Goal: Task Accomplishment & Management: Manage account settings

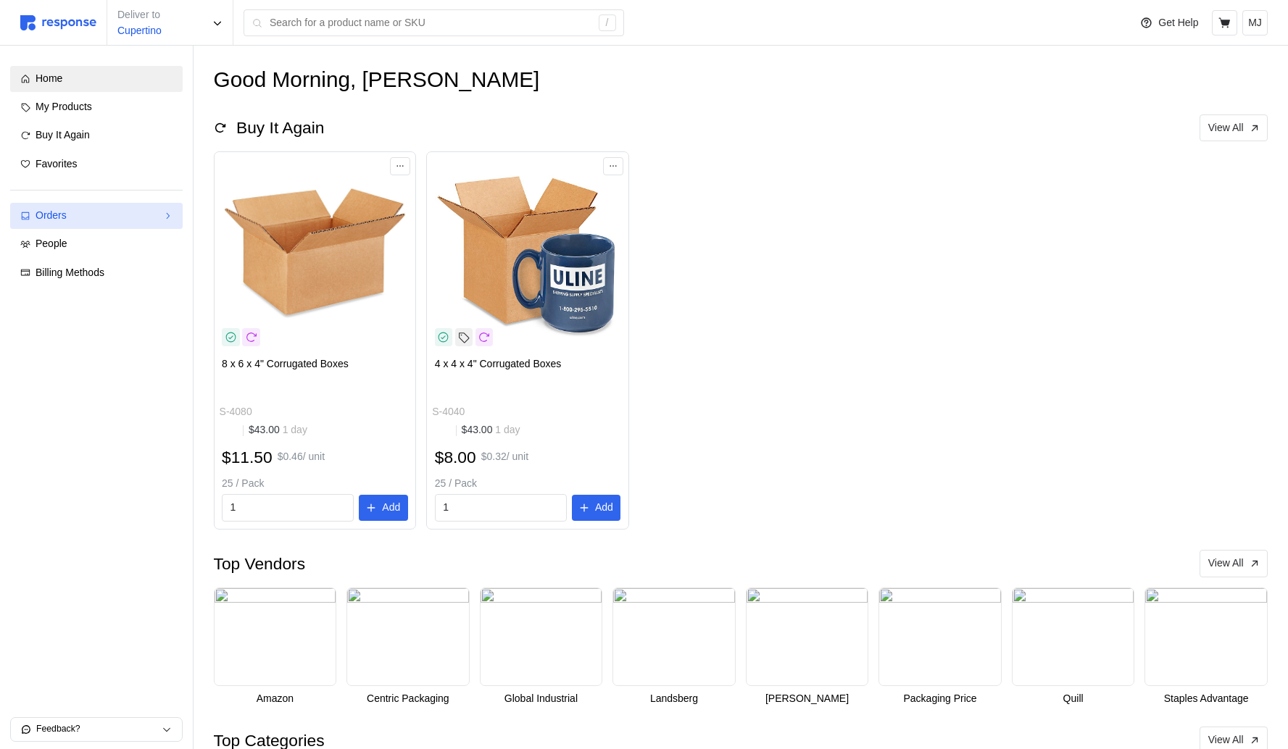
click at [119, 217] on div "Orders" at bounding box center [97, 216] width 122 height 16
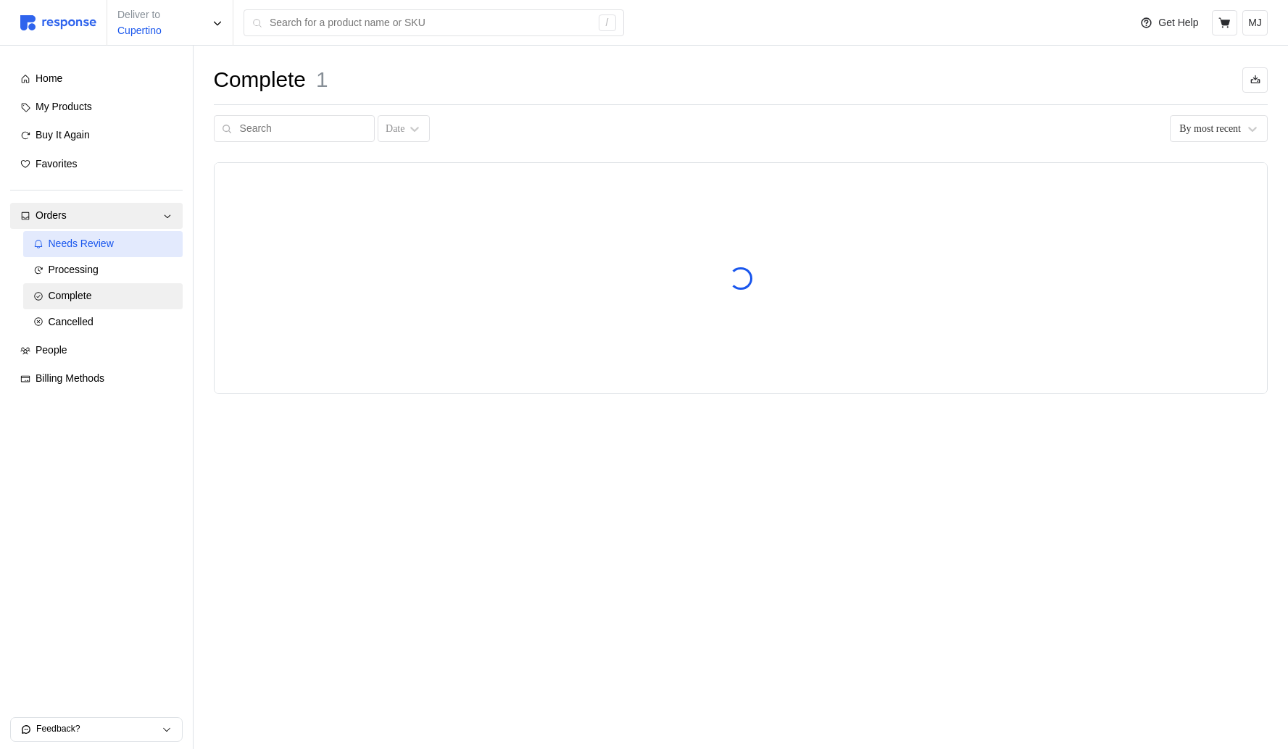
click at [110, 252] on div "Needs Review" at bounding box center [111, 244] width 124 height 16
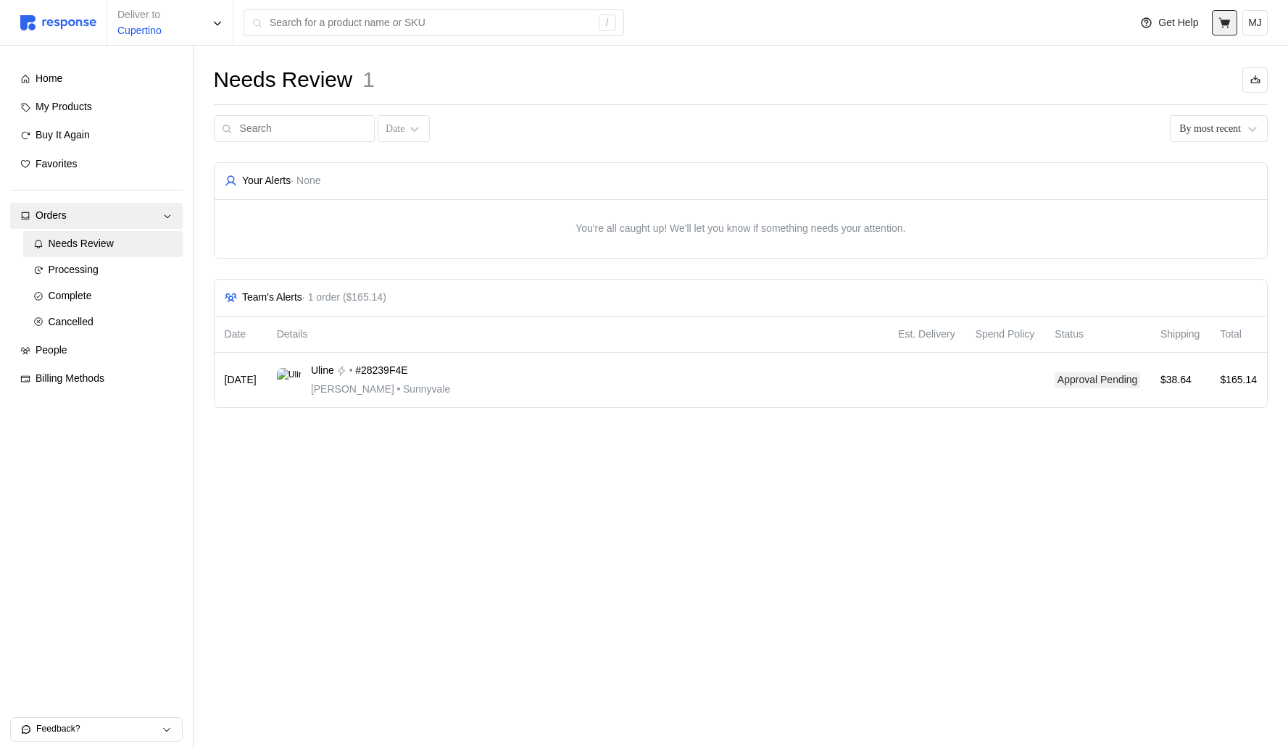
click at [1224, 27] on icon at bounding box center [1224, 23] width 13 height 13
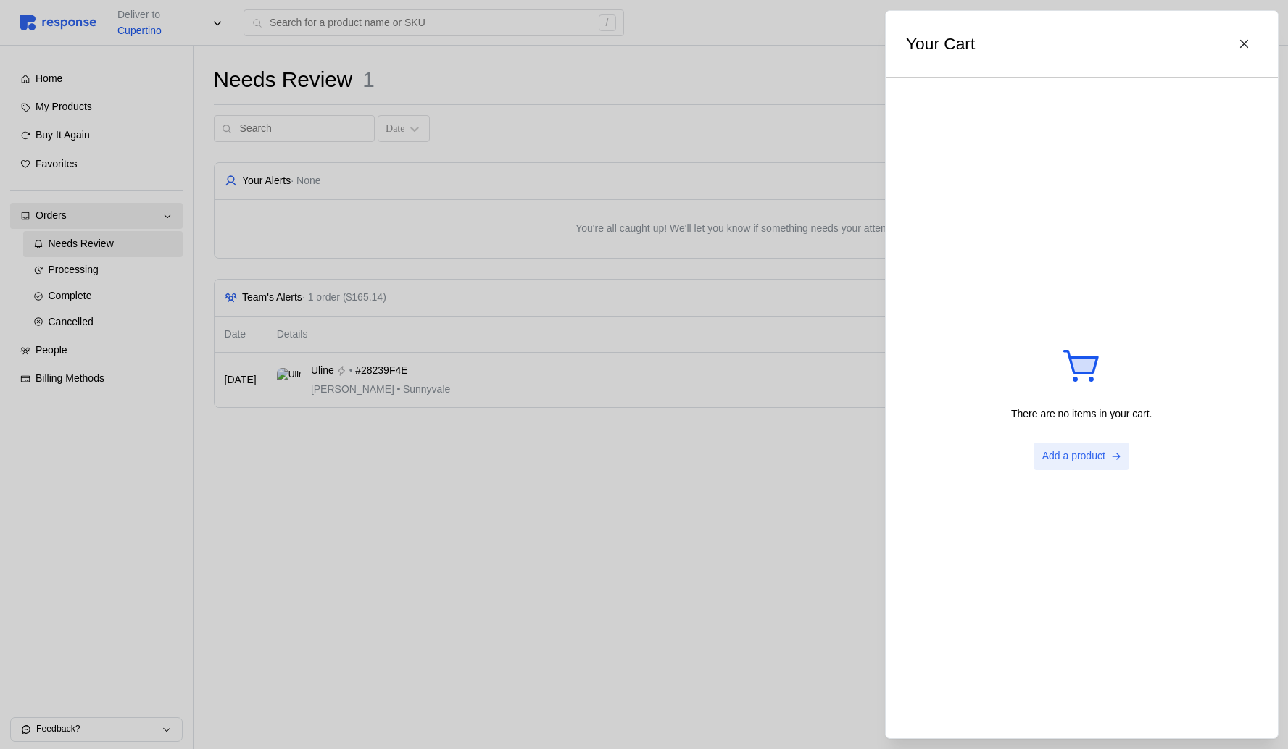
click at [1097, 449] on p "Add a product" at bounding box center [1073, 457] width 63 height 16
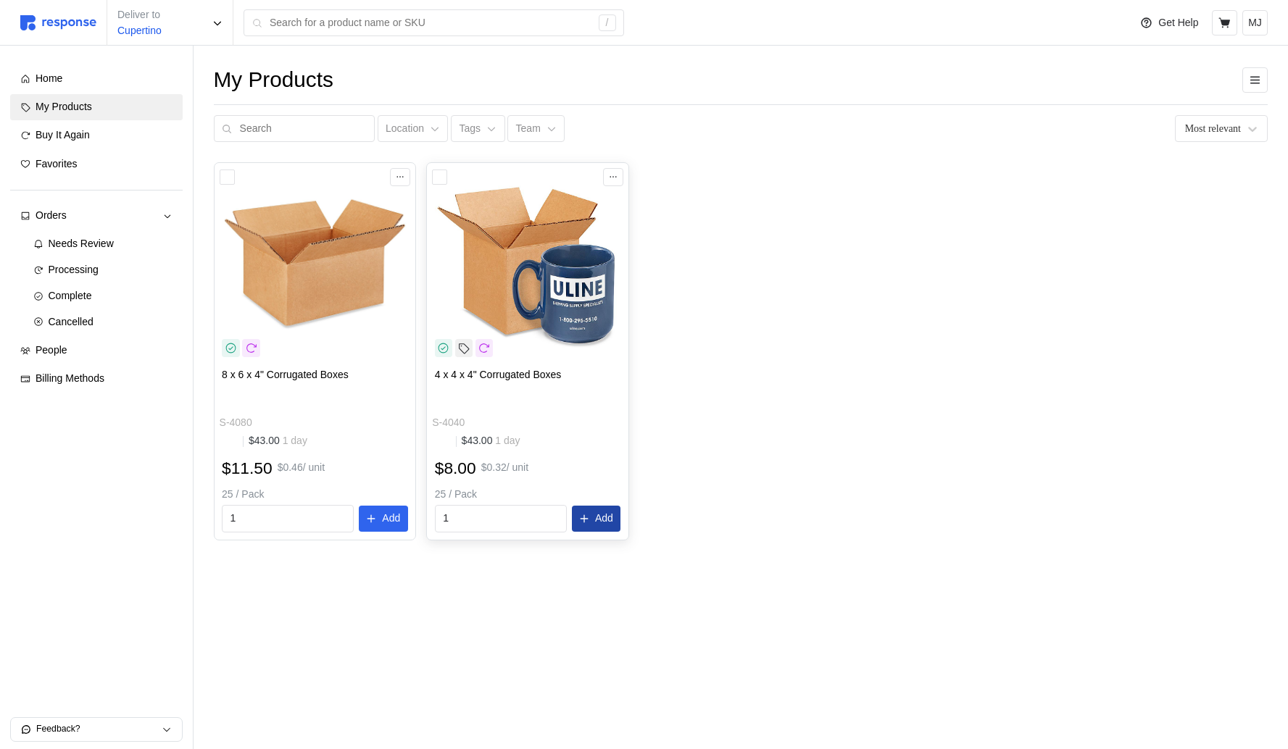
click at [611, 514] on p "Add" at bounding box center [604, 519] width 18 height 16
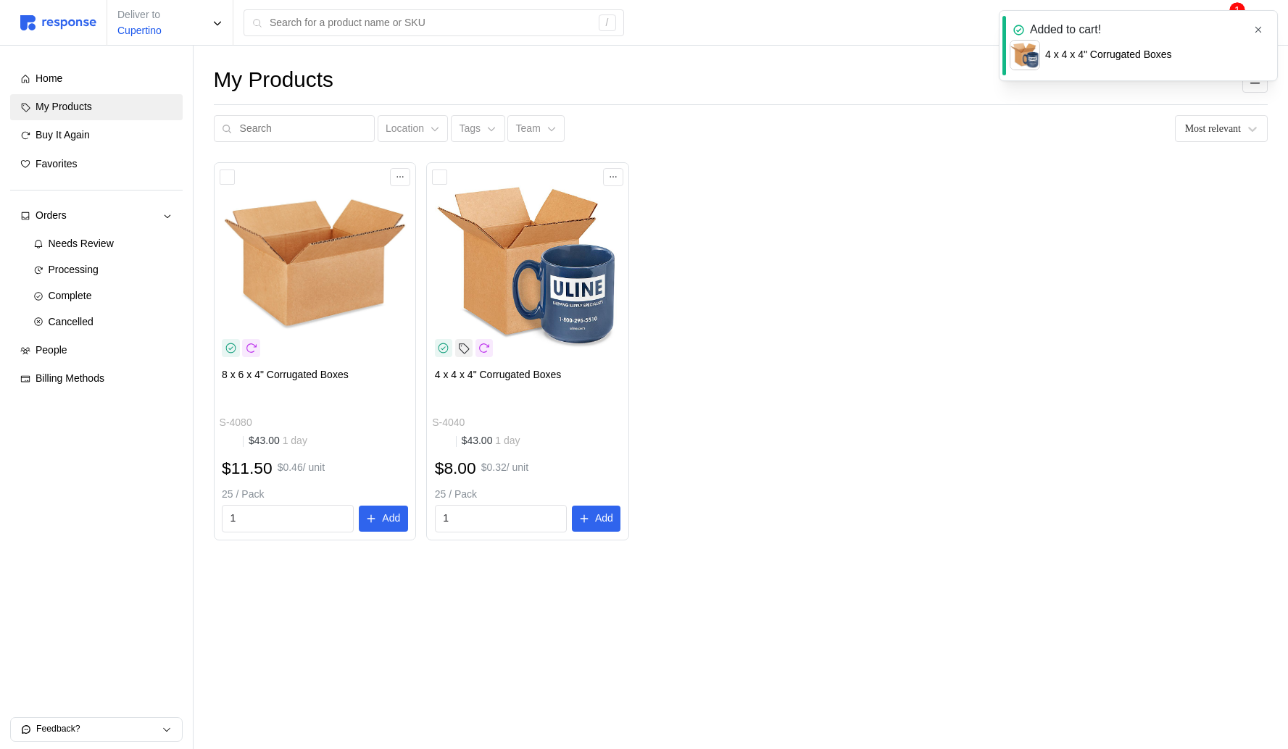
click at [1258, 29] on icon "button" at bounding box center [1258, 30] width 6 height 6
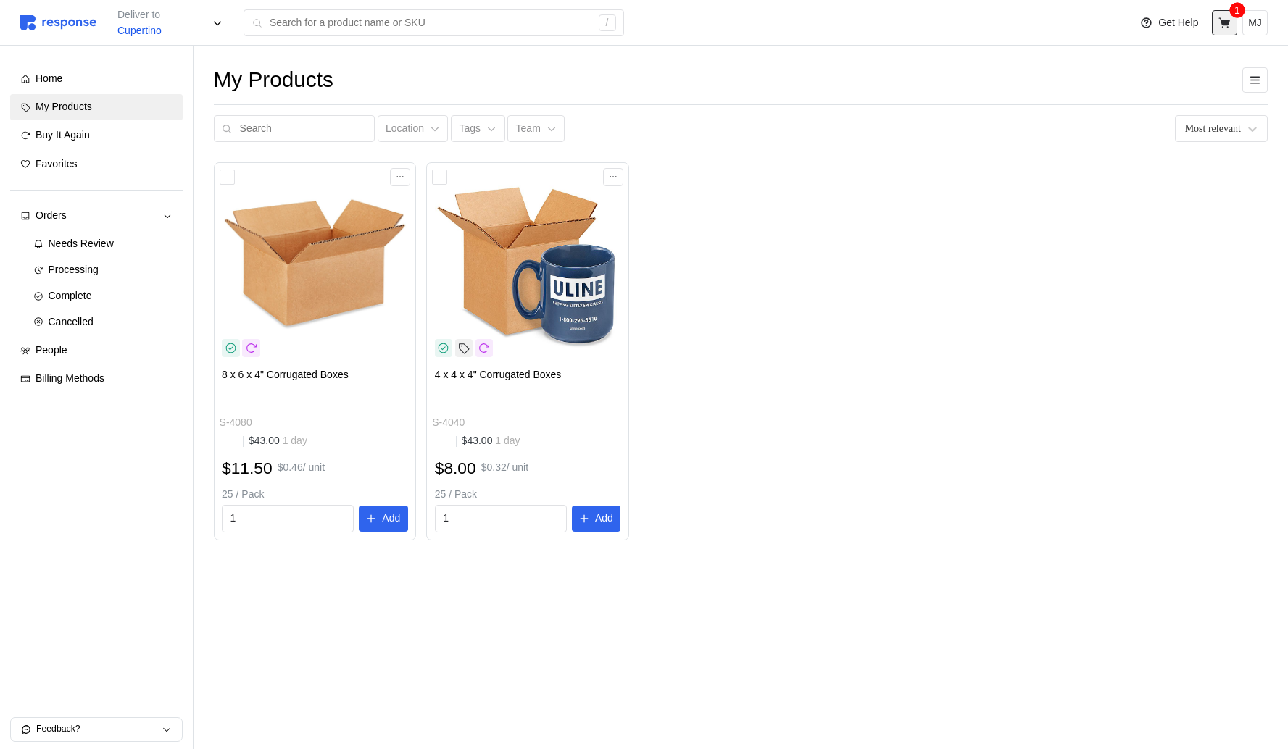
click at [1235, 26] on button at bounding box center [1224, 22] width 25 height 25
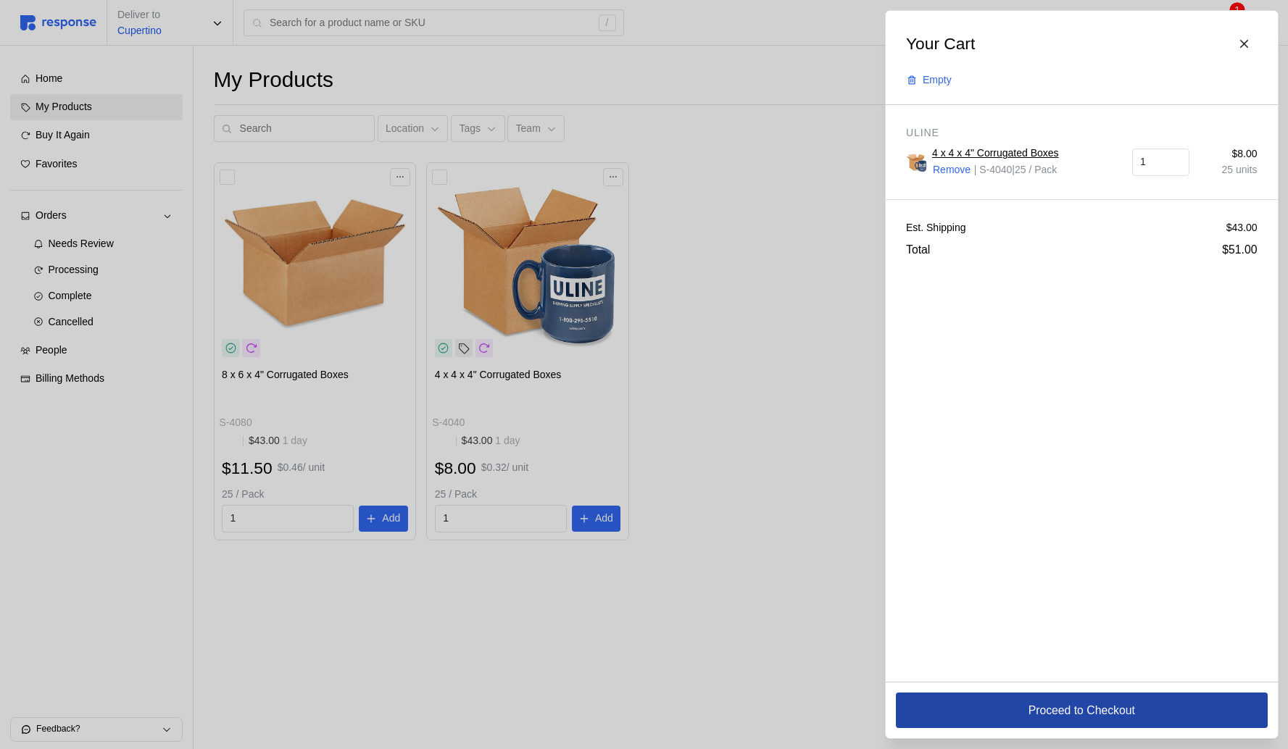
click at [1068, 710] on p "Proceed to Checkout" at bounding box center [1081, 711] width 107 height 18
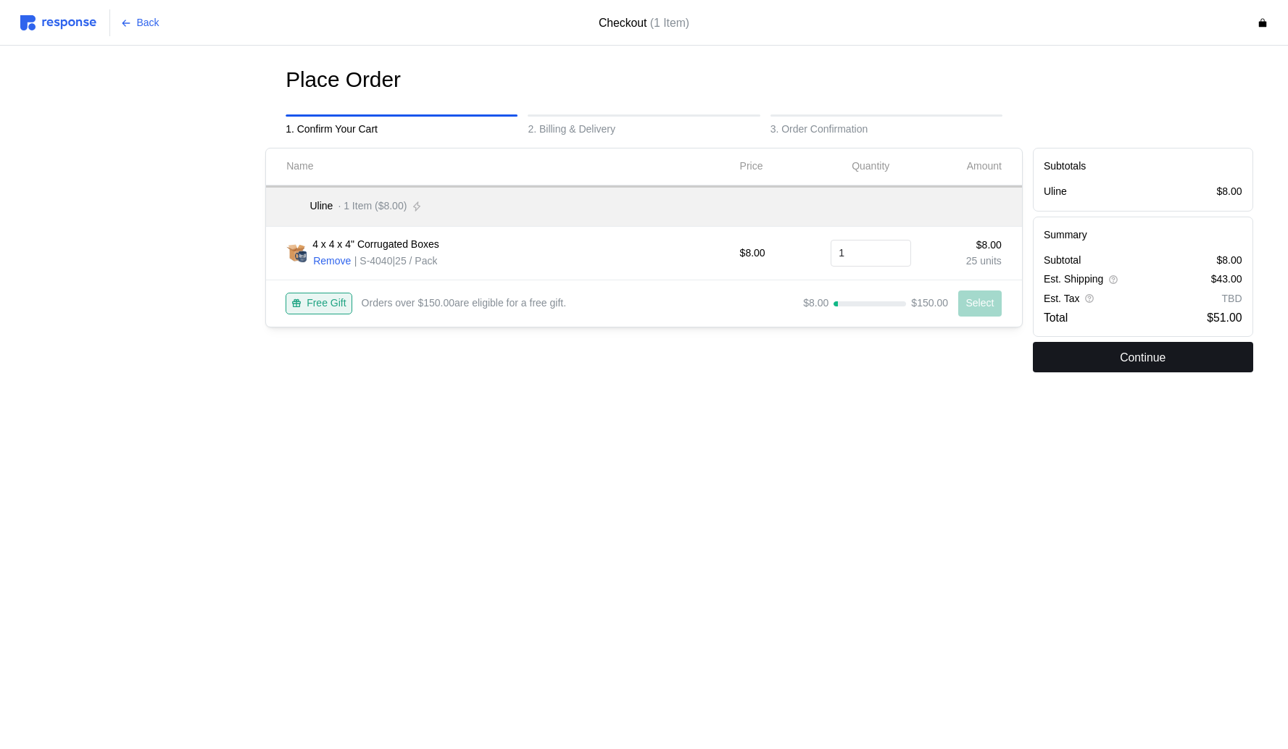
click at [1073, 351] on button "Continue" at bounding box center [1143, 357] width 220 height 30
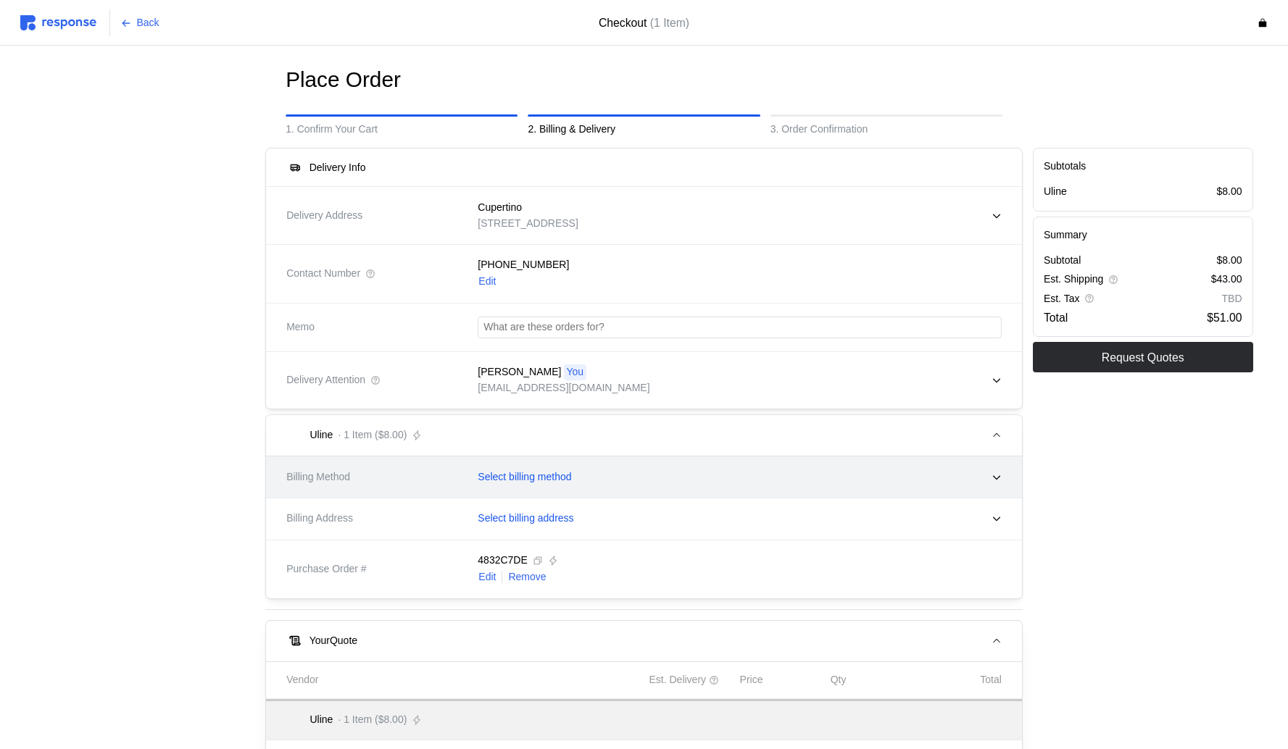
click at [516, 490] on div "Select billing method" at bounding box center [735, 478] width 534 height 36
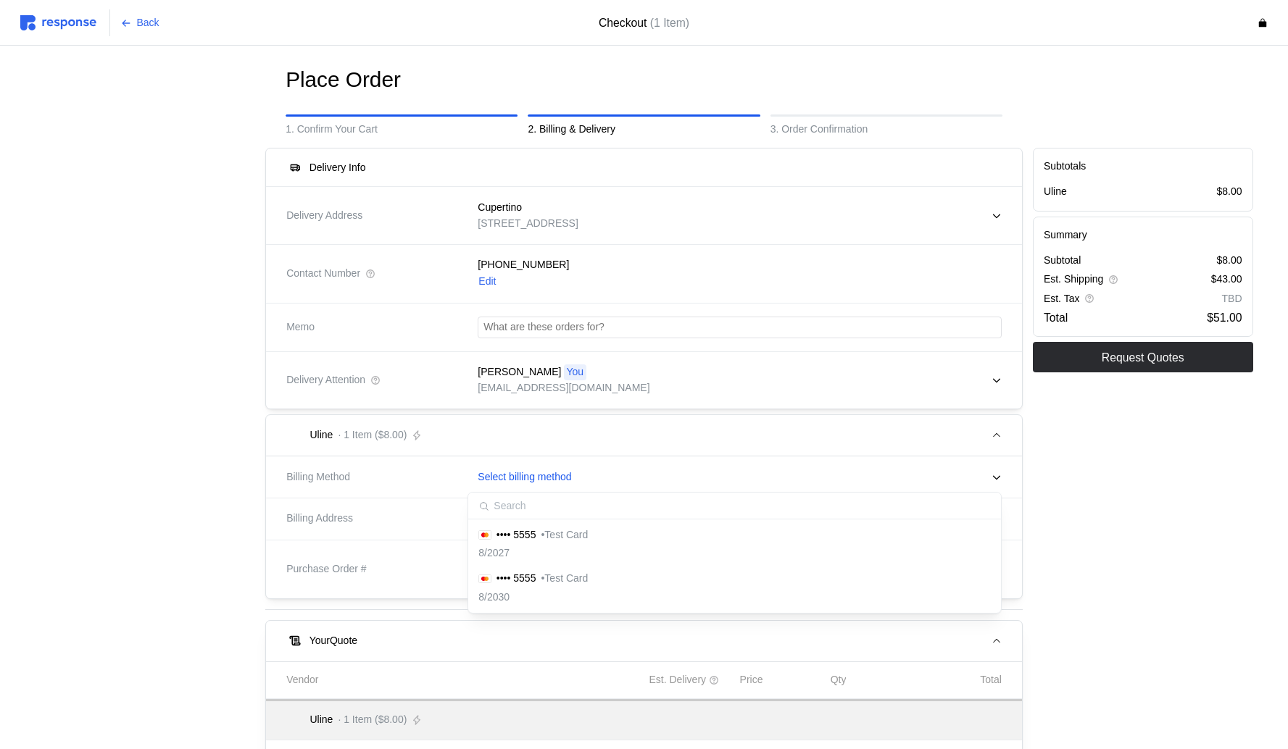
click at [548, 536] on p "• Test Card" at bounding box center [564, 536] width 47 height 16
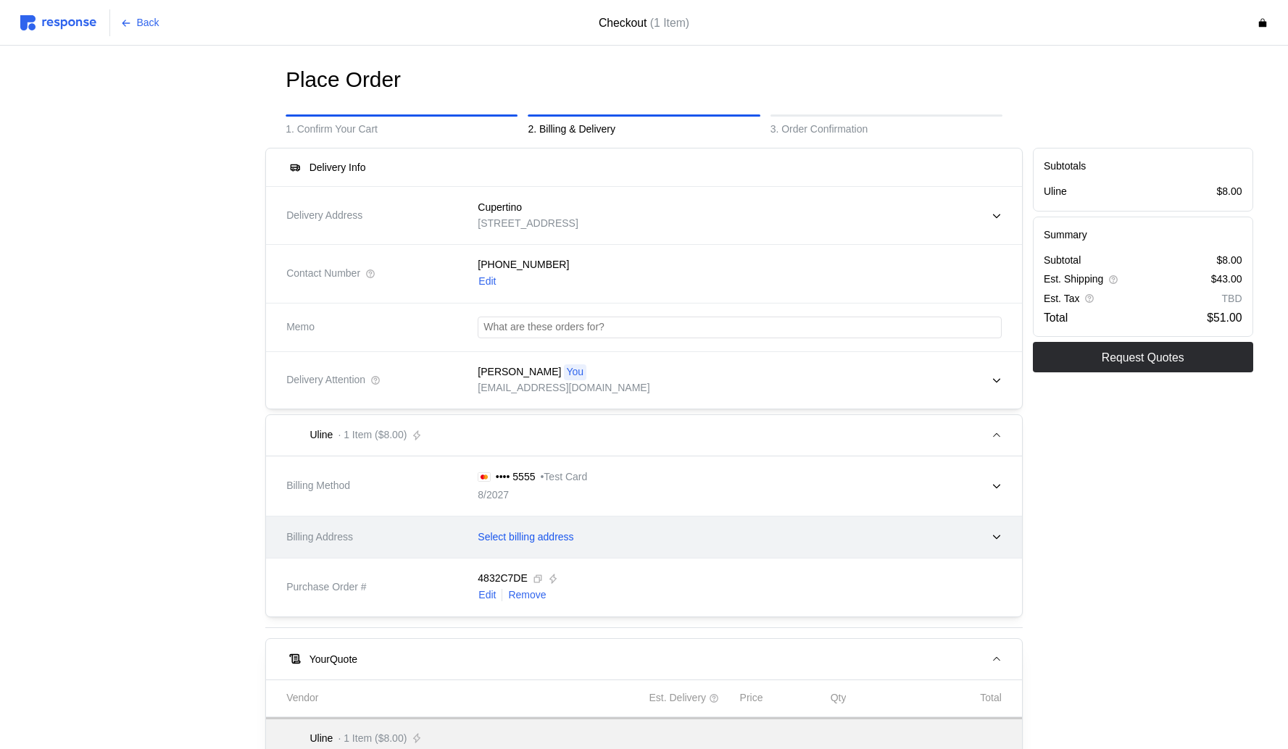
click at [545, 544] on p "Select billing address" at bounding box center [526, 538] width 96 height 16
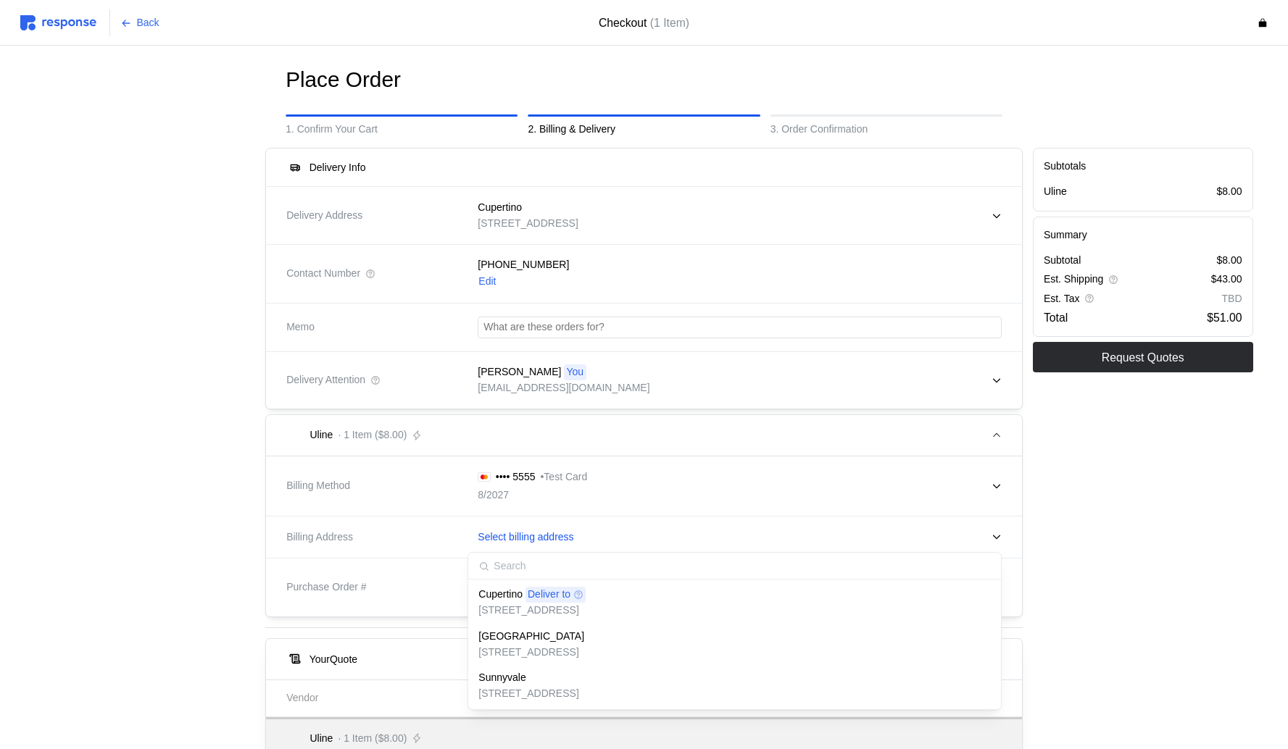
click at [539, 641] on p "[GEOGRAPHIC_DATA]" at bounding box center [531, 637] width 106 height 16
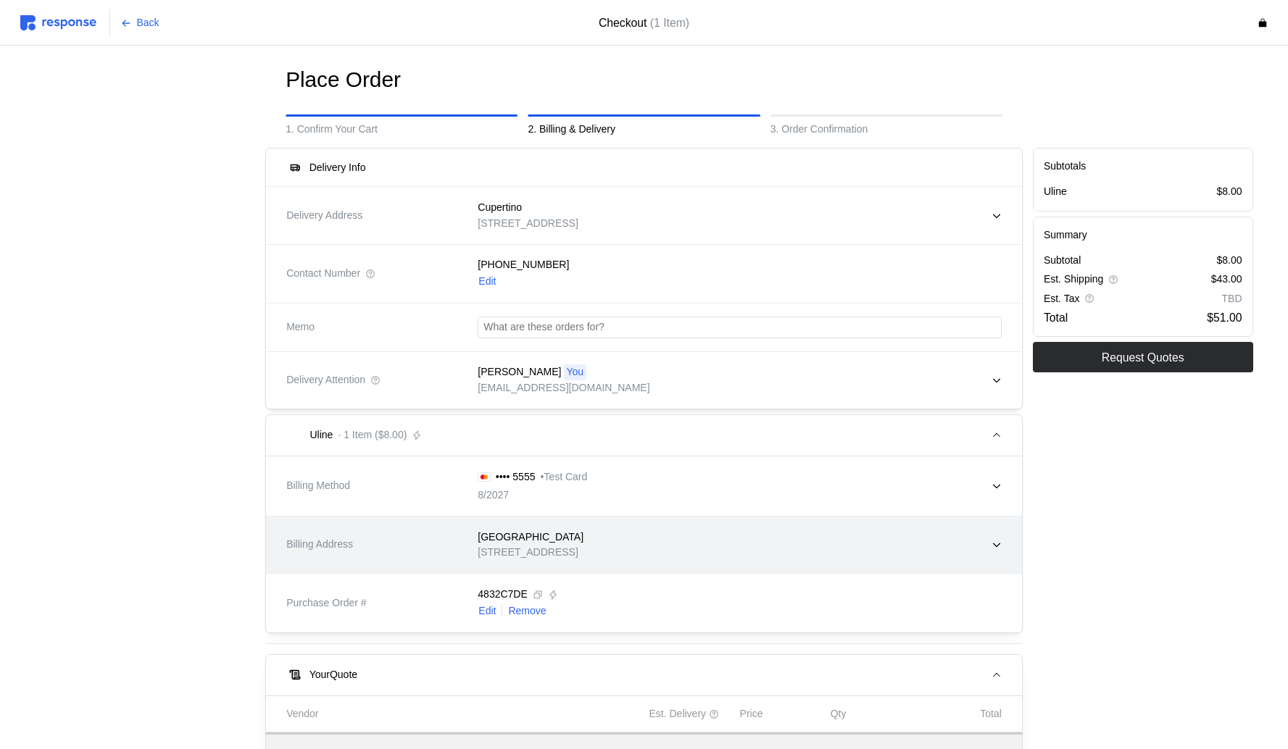
click at [555, 542] on div "[GEOGRAPHIC_DATA]" at bounding box center [531, 538] width 106 height 16
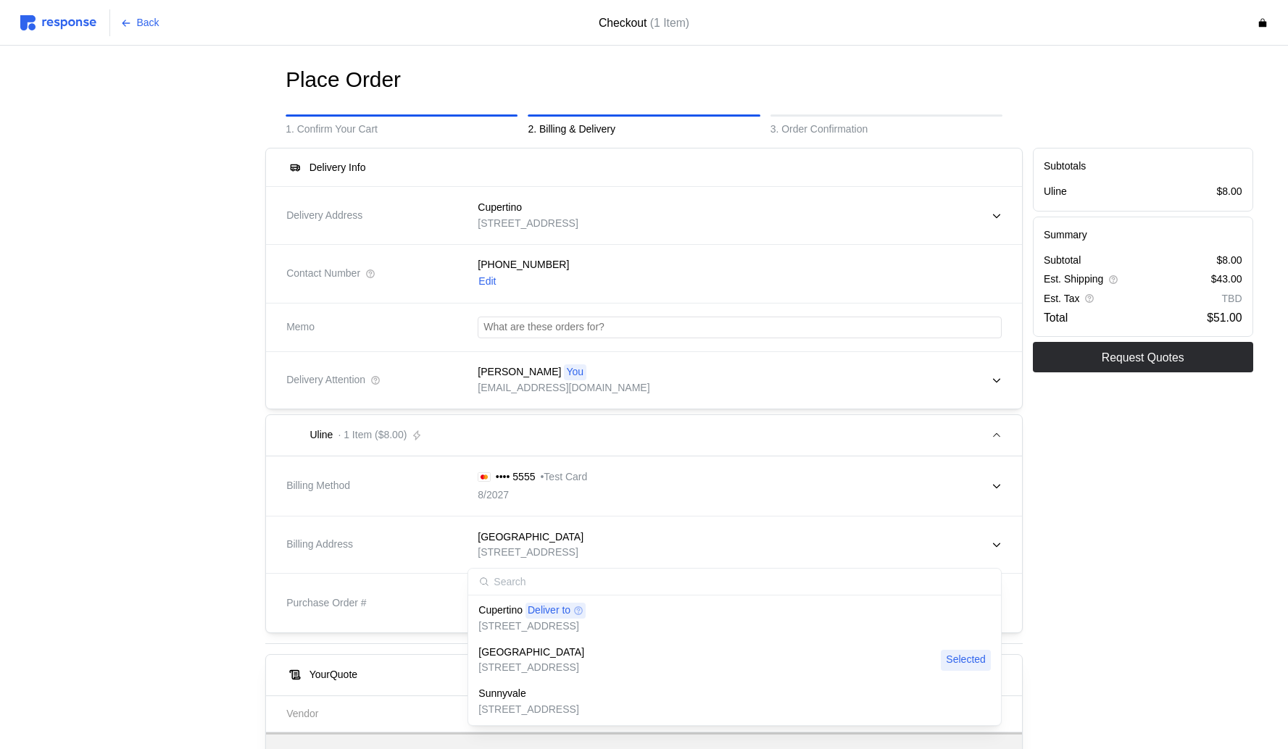
click at [557, 691] on div "Sunnyvale" at bounding box center [528, 694] width 100 height 16
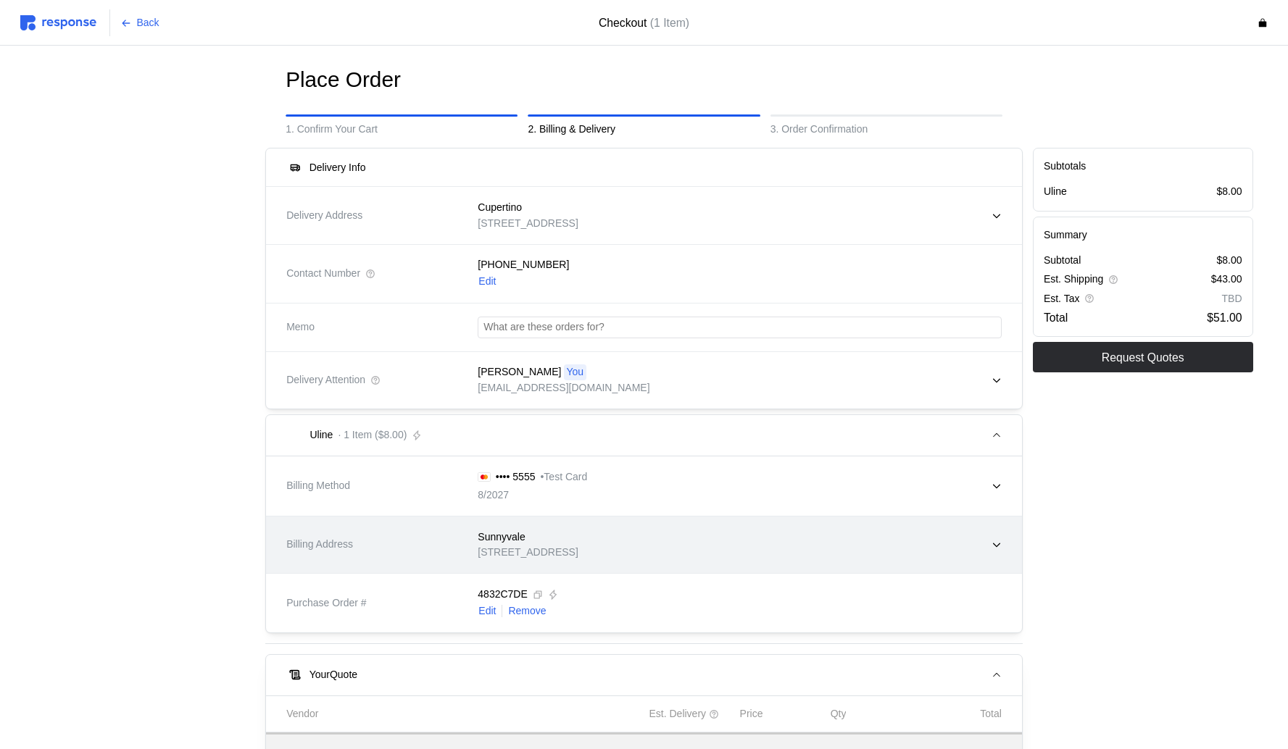
click at [578, 542] on div "Sunnyvale" at bounding box center [528, 538] width 100 height 16
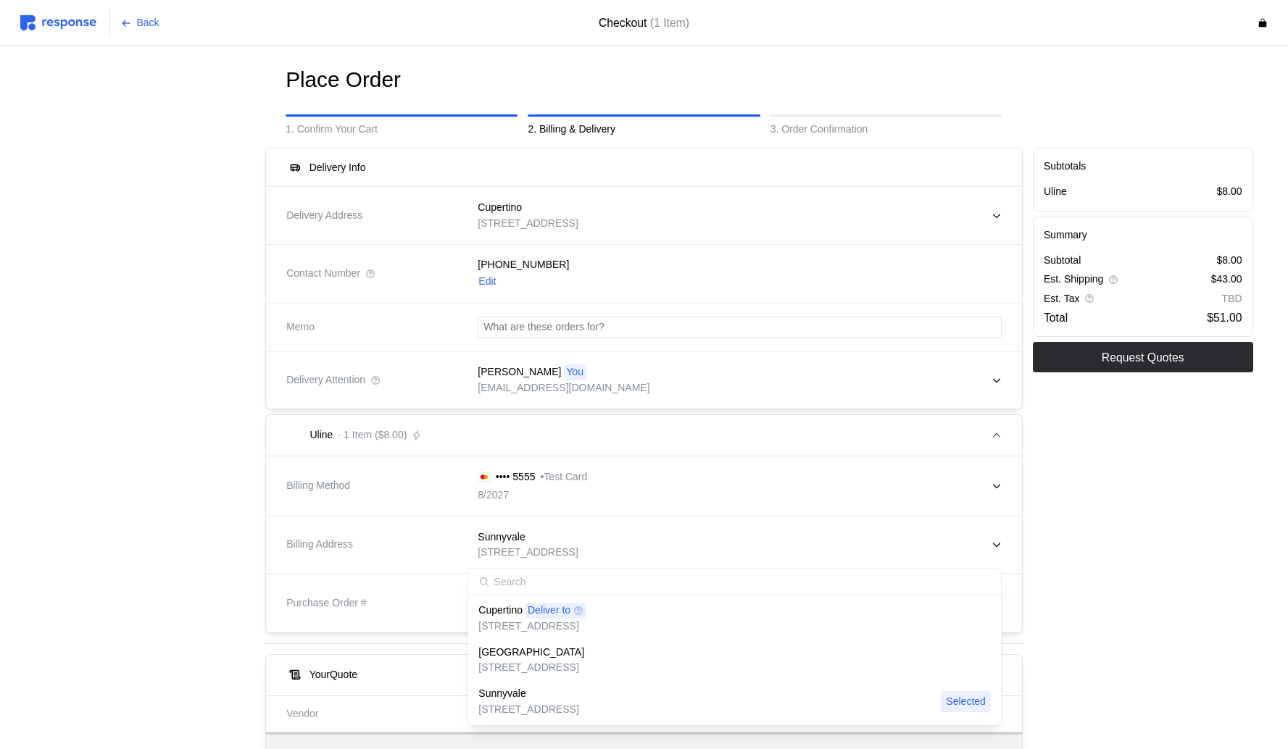
click at [570, 634] on p "[STREET_ADDRESS]" at bounding box center [531, 627] width 107 height 16
click at [80, 26] on img at bounding box center [58, 22] width 76 height 15
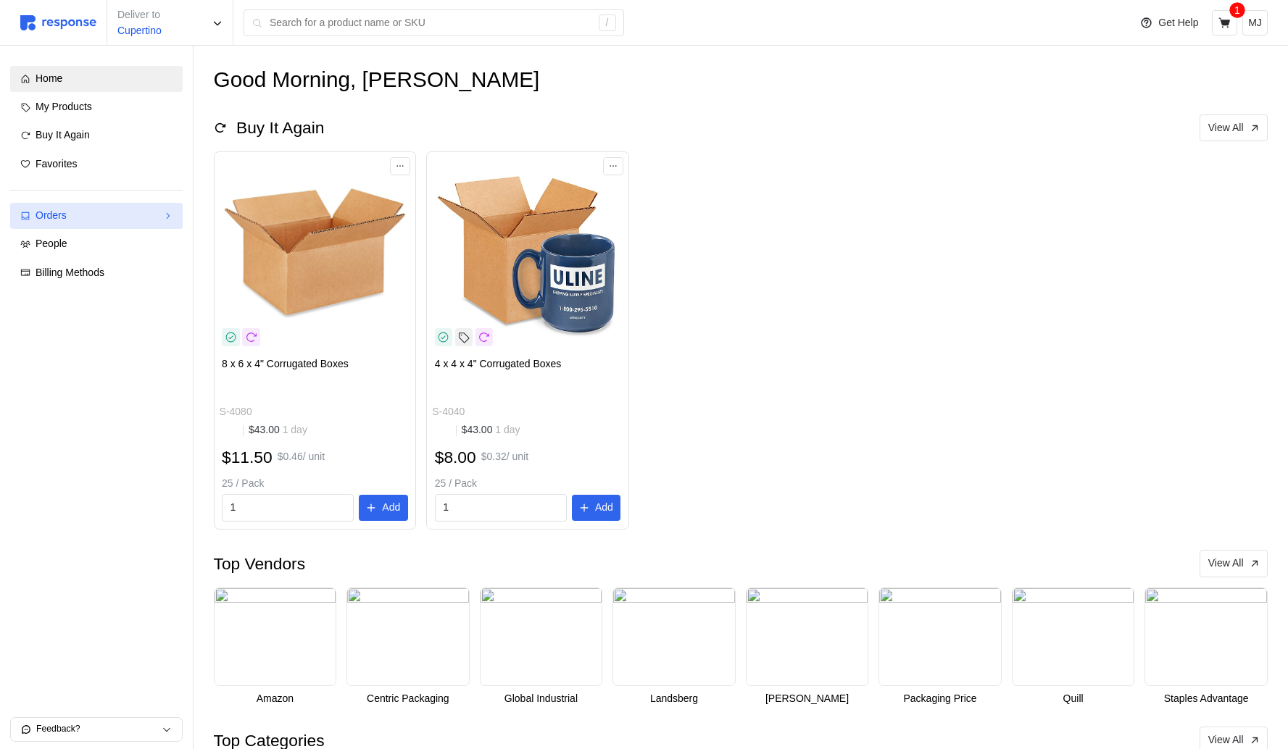
click at [111, 213] on div "Orders" at bounding box center [97, 216] width 122 height 16
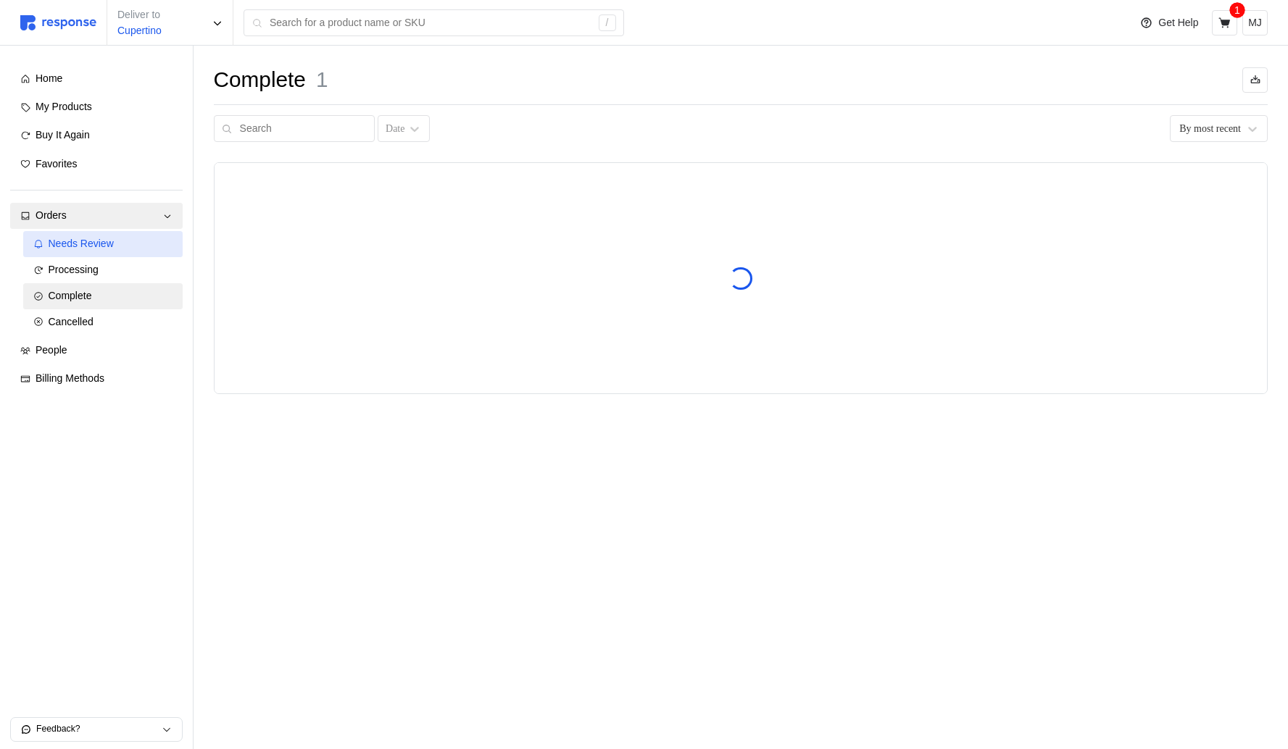
click at [128, 244] on div "Needs Review" at bounding box center [111, 244] width 124 height 16
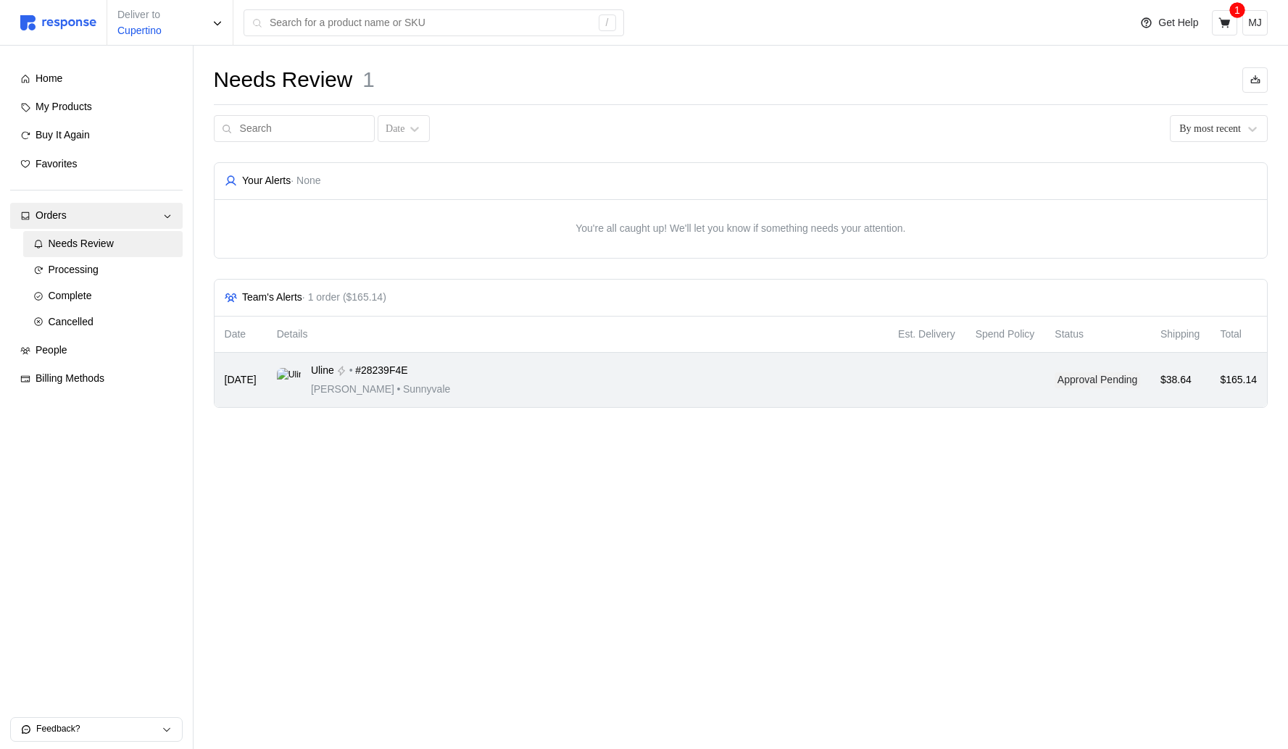
click at [446, 388] on div "Uline • #28239F4E [PERSON_NAME] • [GEOGRAPHIC_DATA]" at bounding box center [577, 380] width 601 height 34
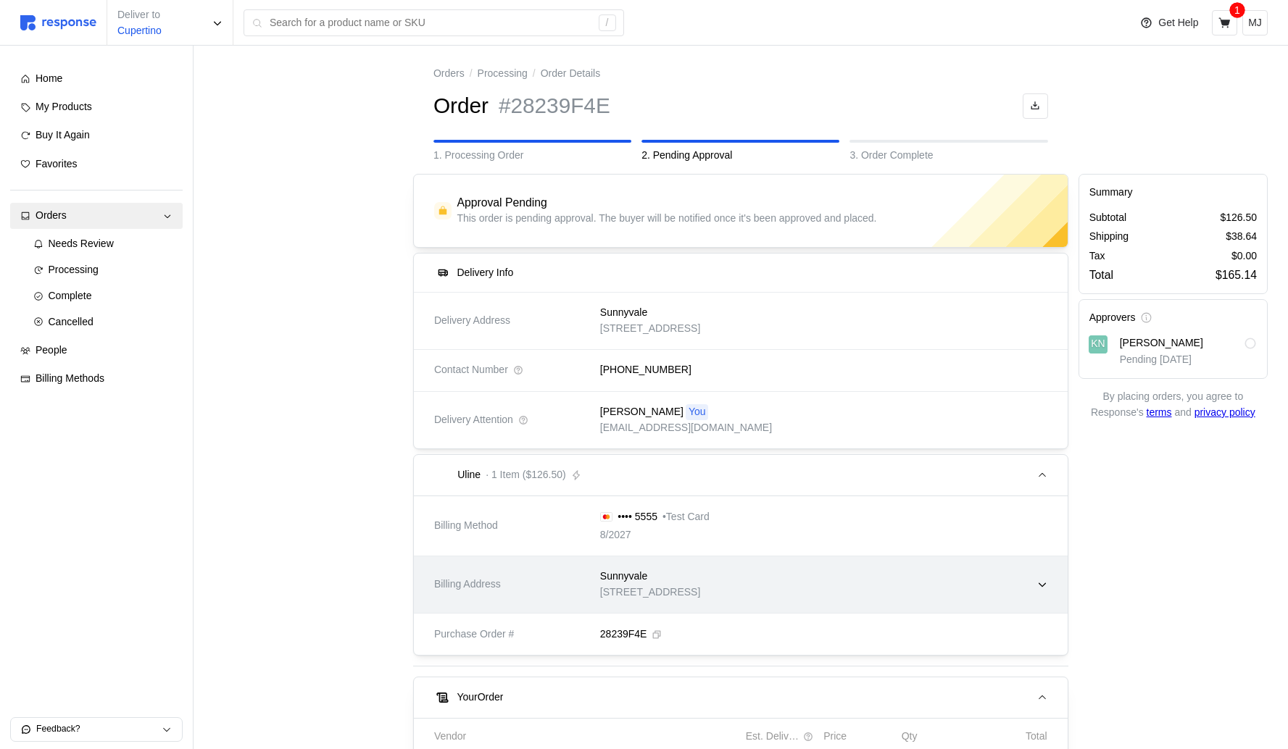
click at [700, 600] on p "[STREET_ADDRESS]" at bounding box center [650, 593] width 100 height 16
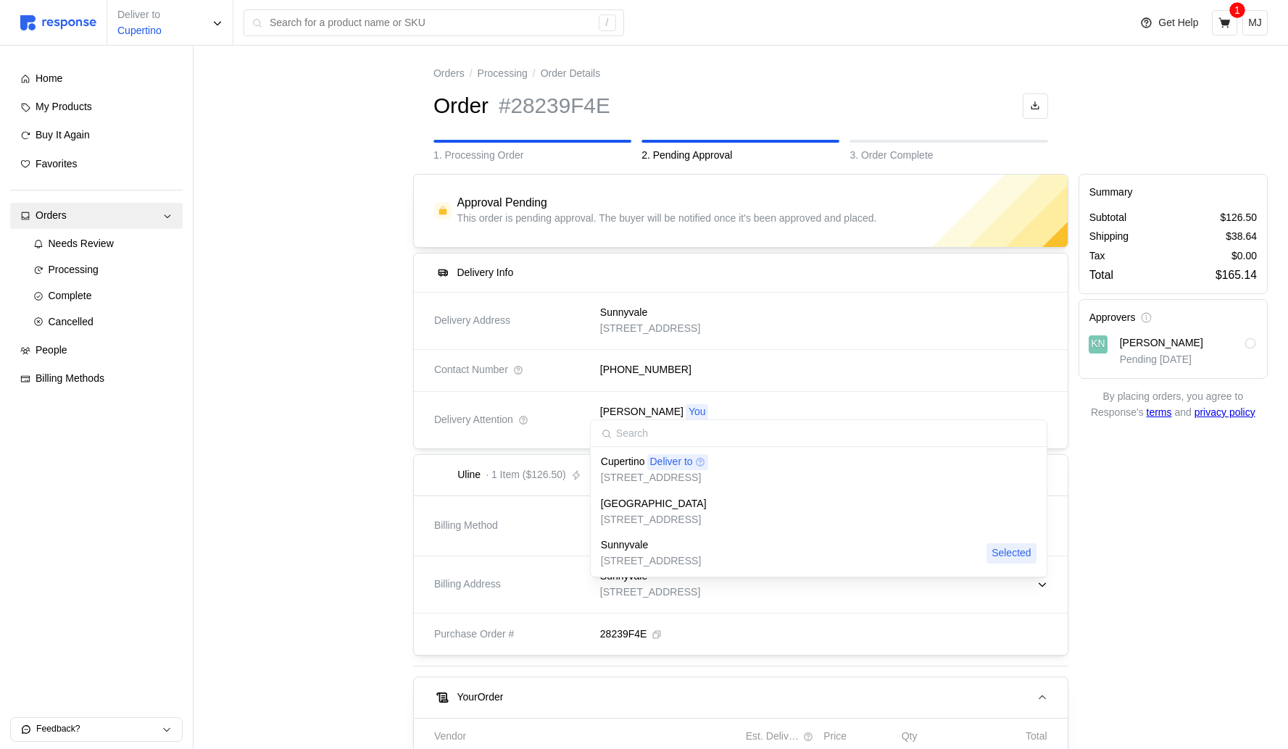
click at [708, 470] on div "Cupertino Deliver to 123 Test Road, Cupertino, CA, 95014, United States" at bounding box center [654, 469] width 107 height 31
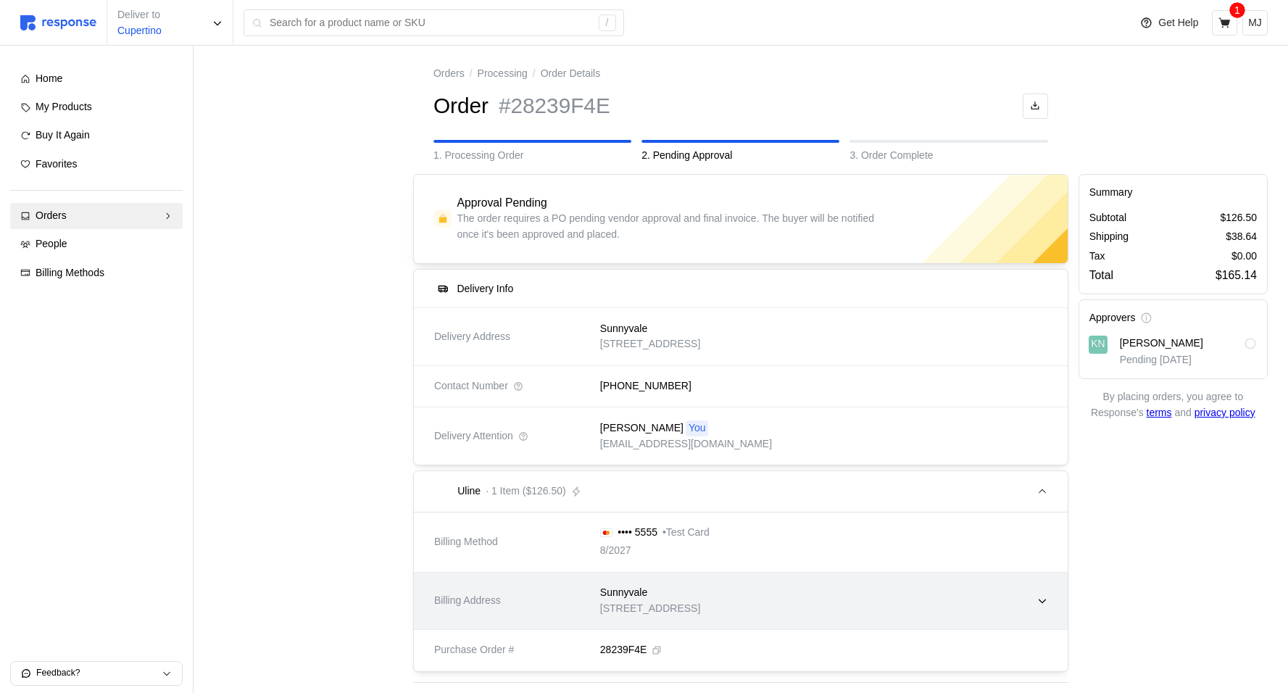
scroll to position [82, 0]
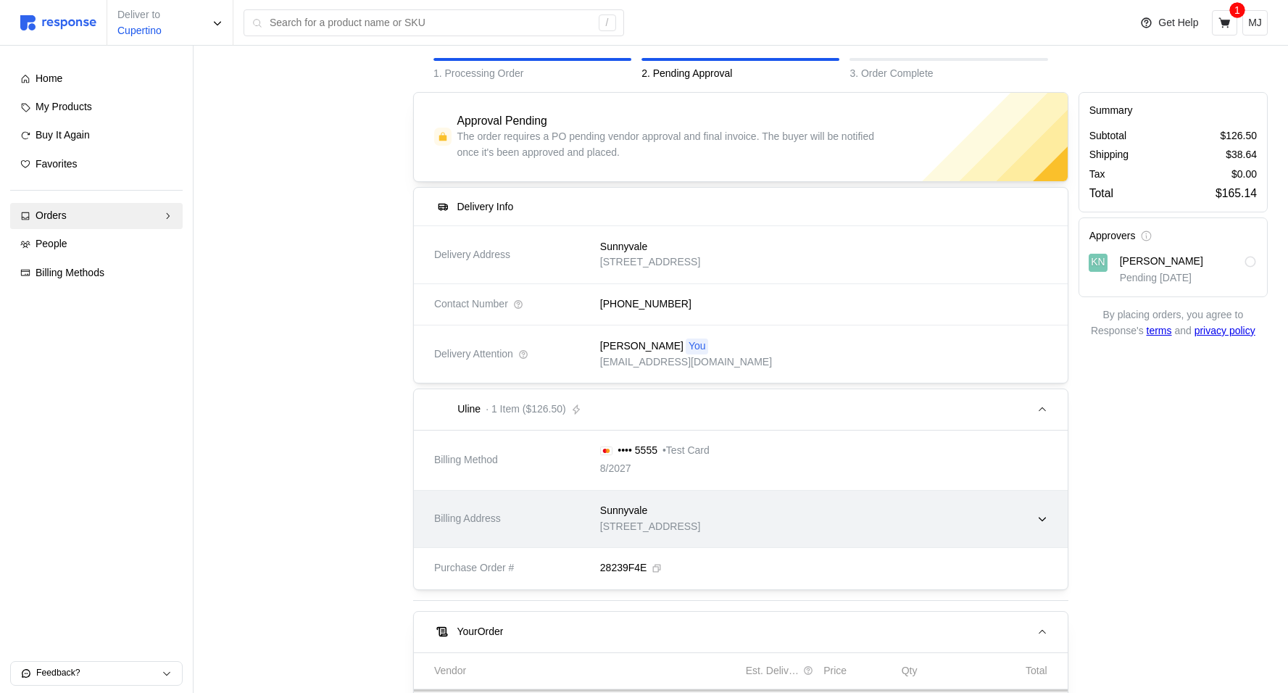
click at [700, 513] on div "Sunnyvale" at bounding box center [650, 511] width 100 height 16
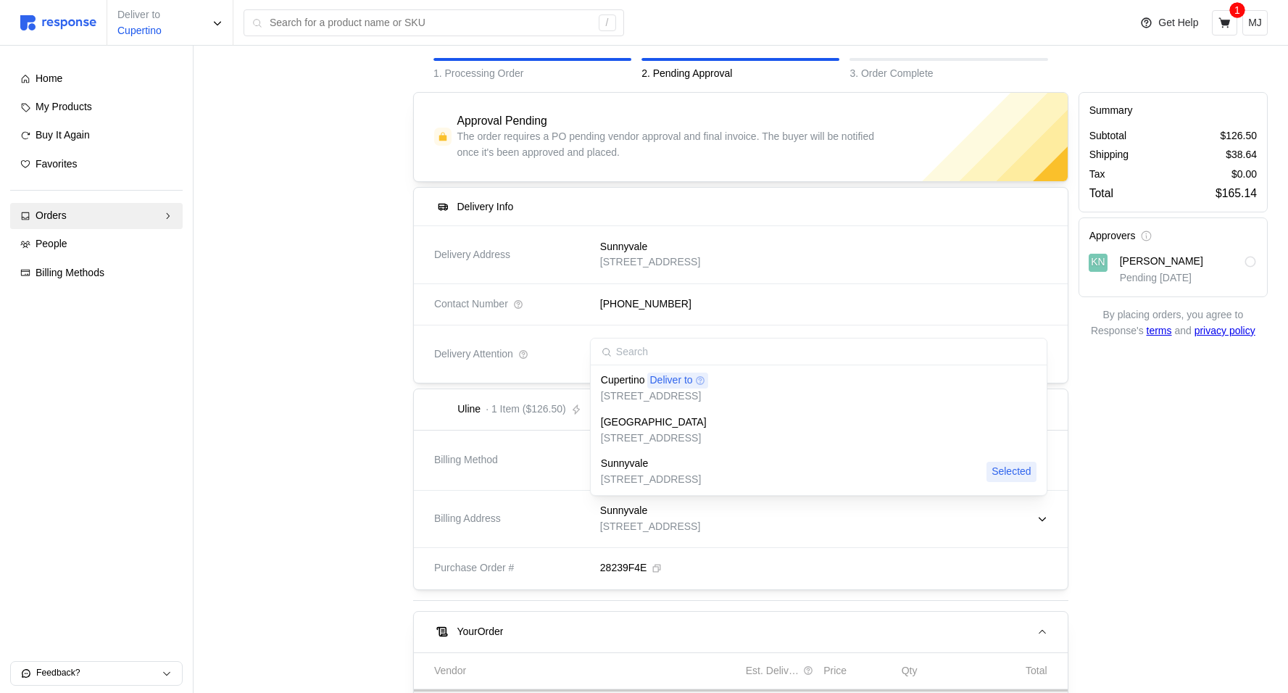
click at [707, 395] on p "[STREET_ADDRESS]" at bounding box center [654, 397] width 107 height 16
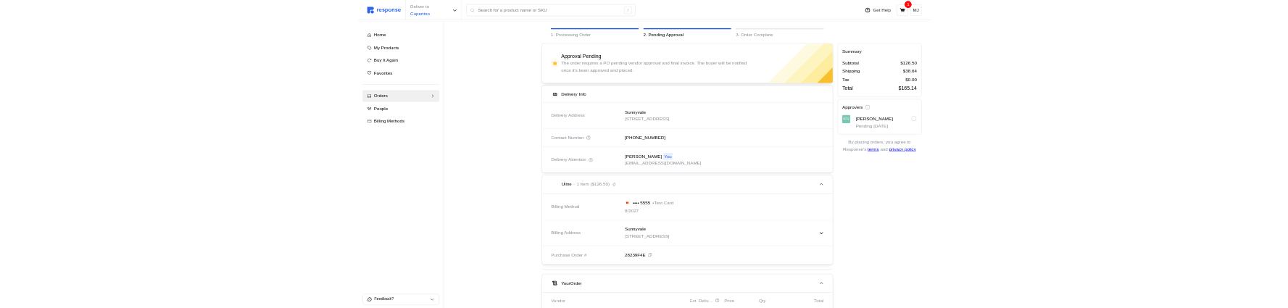
scroll to position [103, 0]
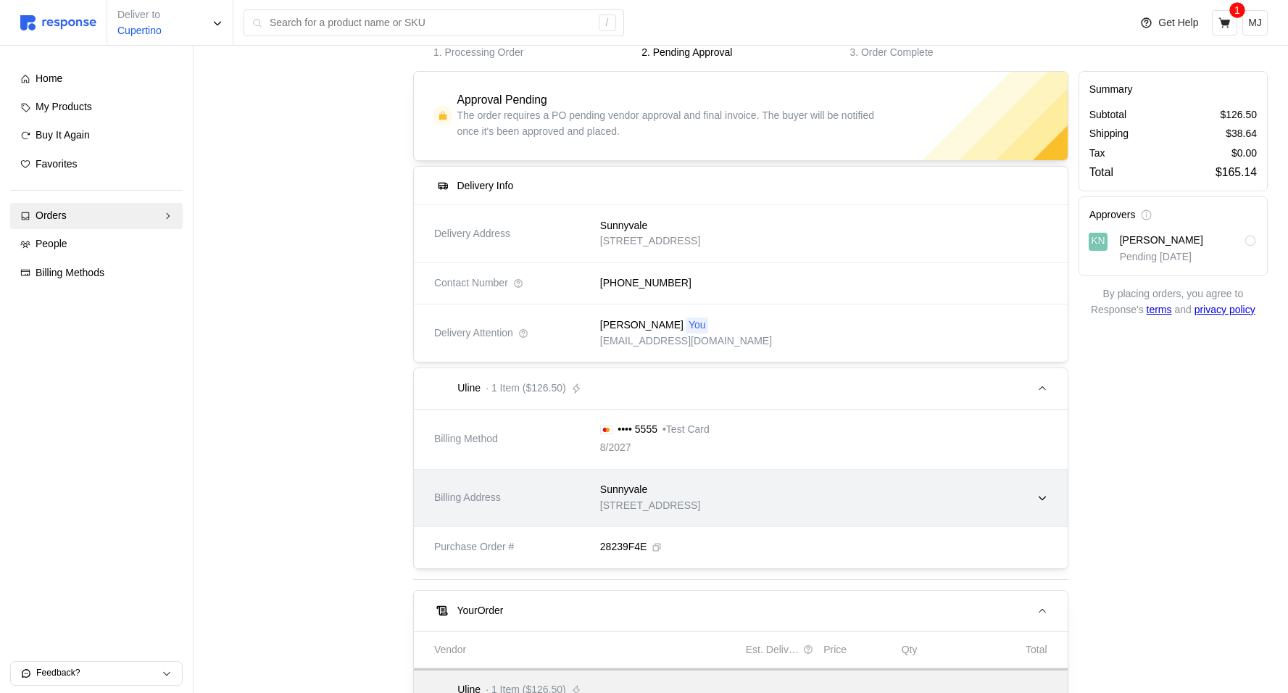
click at [660, 488] on div "Sunnyvale" at bounding box center [650, 490] width 100 height 16
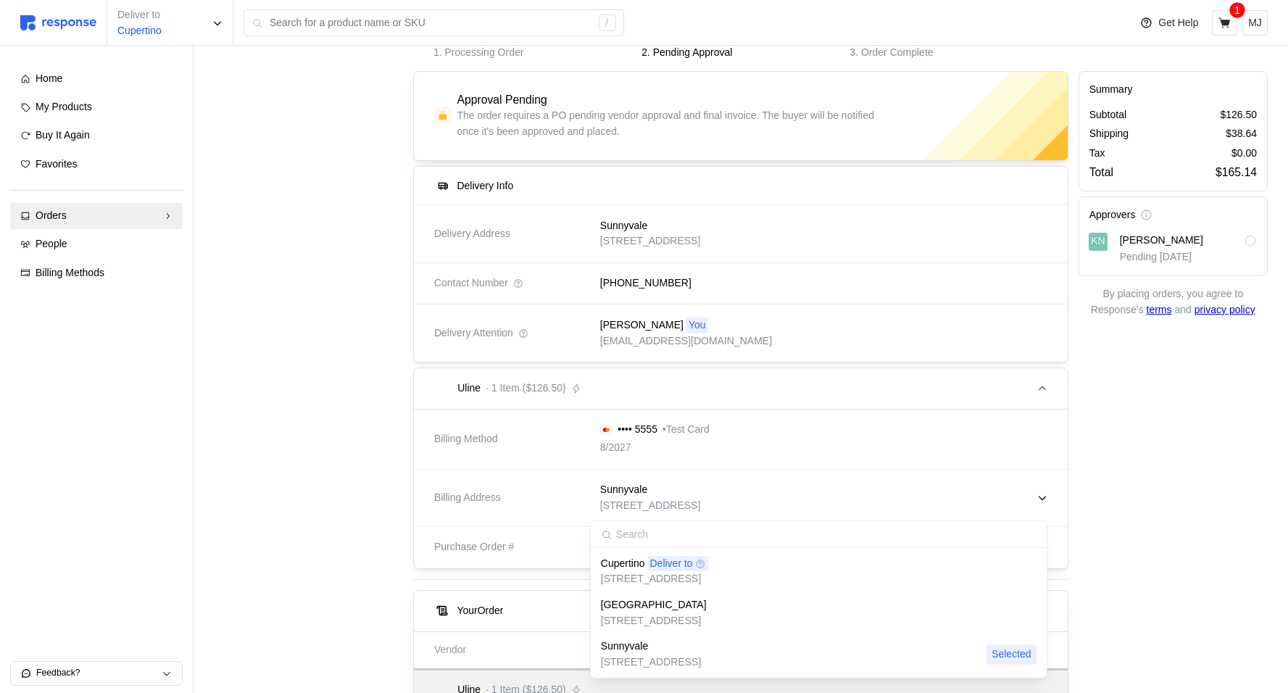
click at [651, 644] on div "Sunnyvale" at bounding box center [651, 647] width 100 height 16
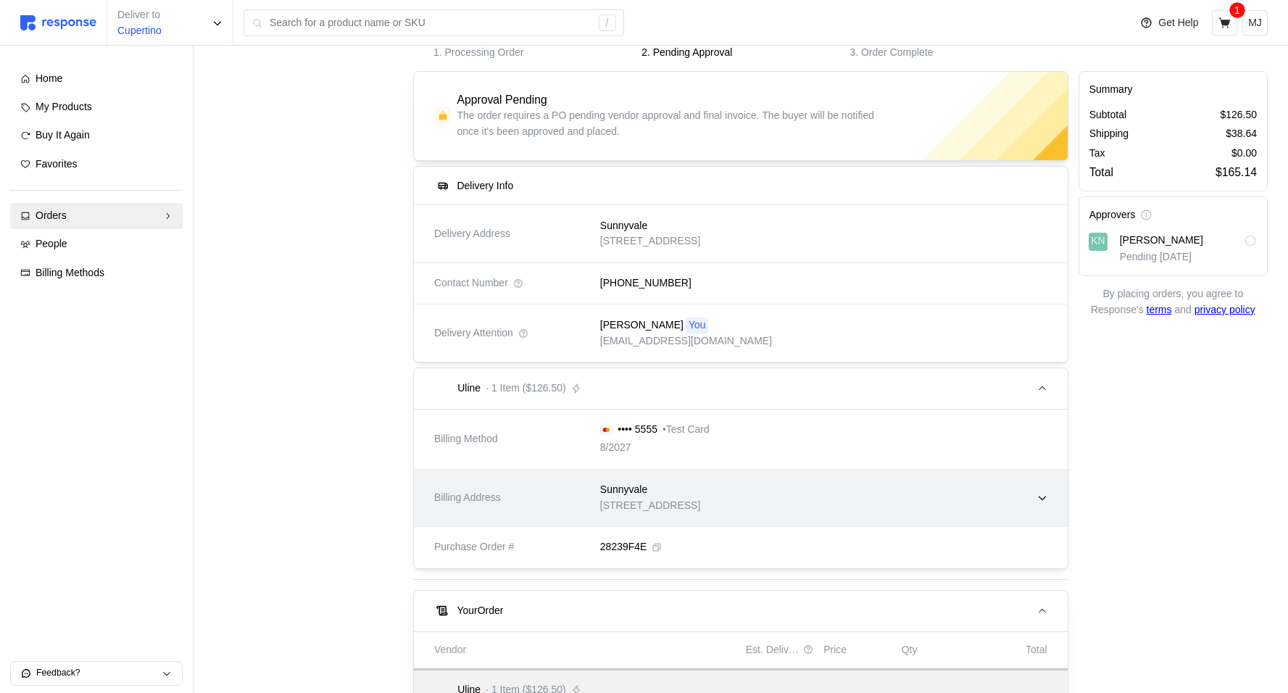
click at [676, 491] on div "Sunnyvale" at bounding box center [650, 490] width 100 height 16
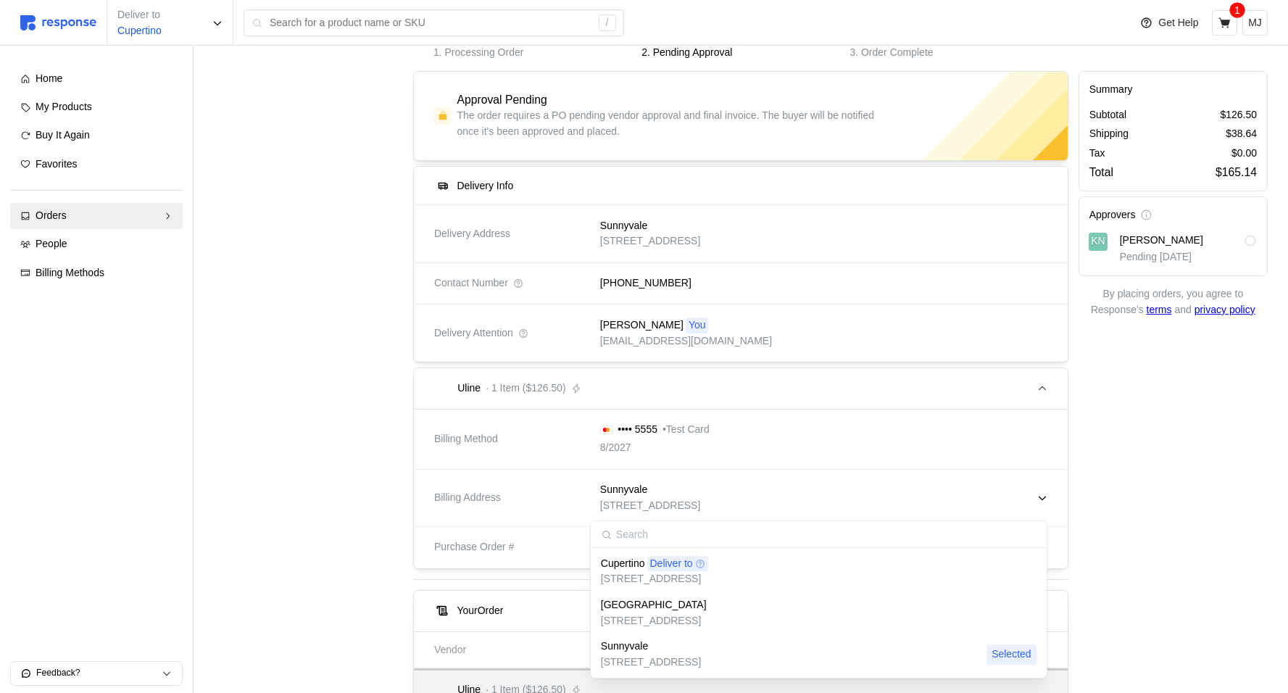
click at [663, 607] on p "[GEOGRAPHIC_DATA]" at bounding box center [654, 605] width 106 height 16
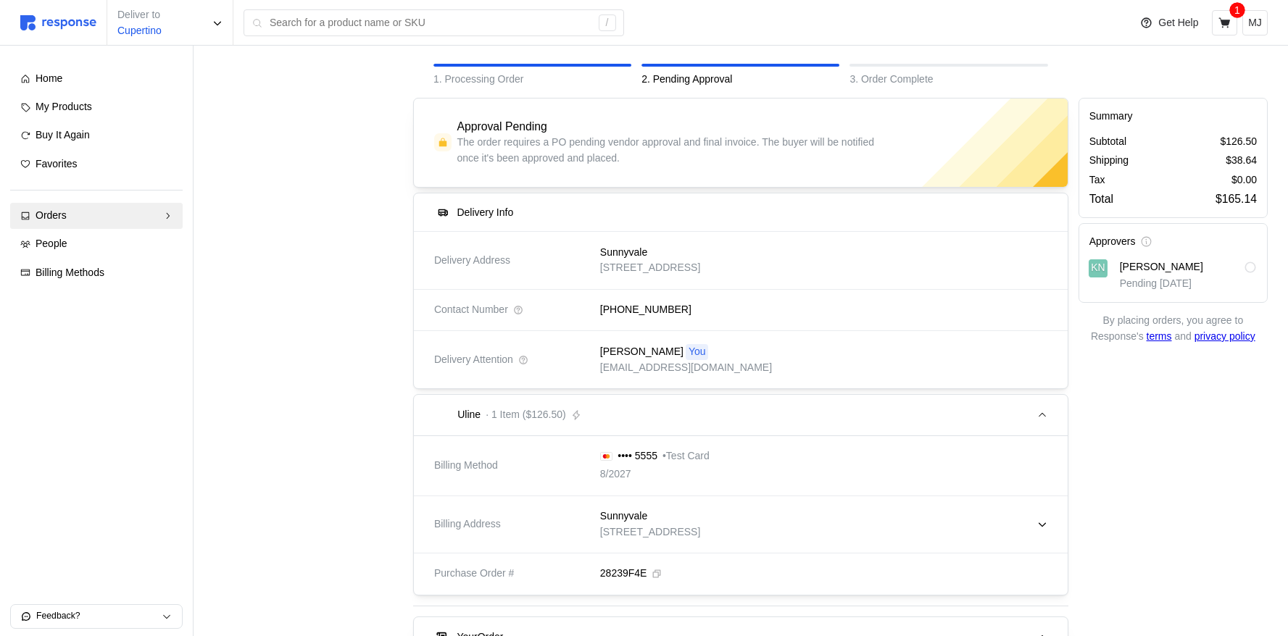
scroll to position [101, 0]
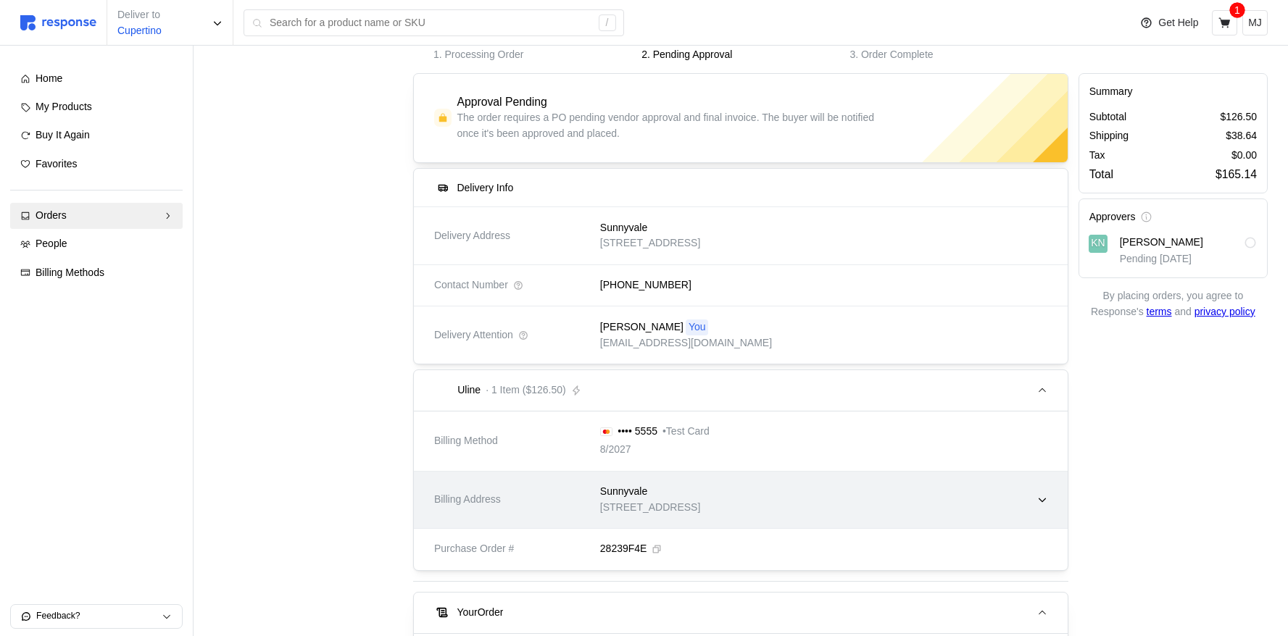
click at [654, 307] on div "Sunnyvale 1001 Test Avenue, Sunnyvale, CA, 94087, United States" at bounding box center [818, 499] width 457 height 51
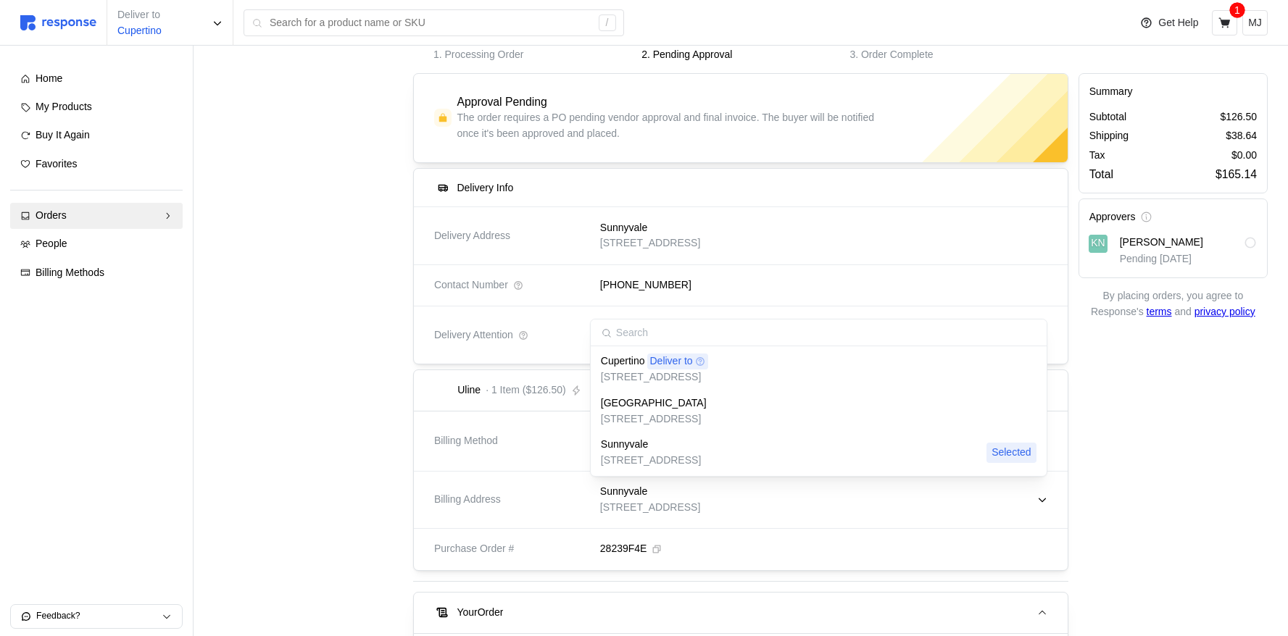
click at [670, 307] on p "Deliver to" at bounding box center [671, 362] width 43 height 16
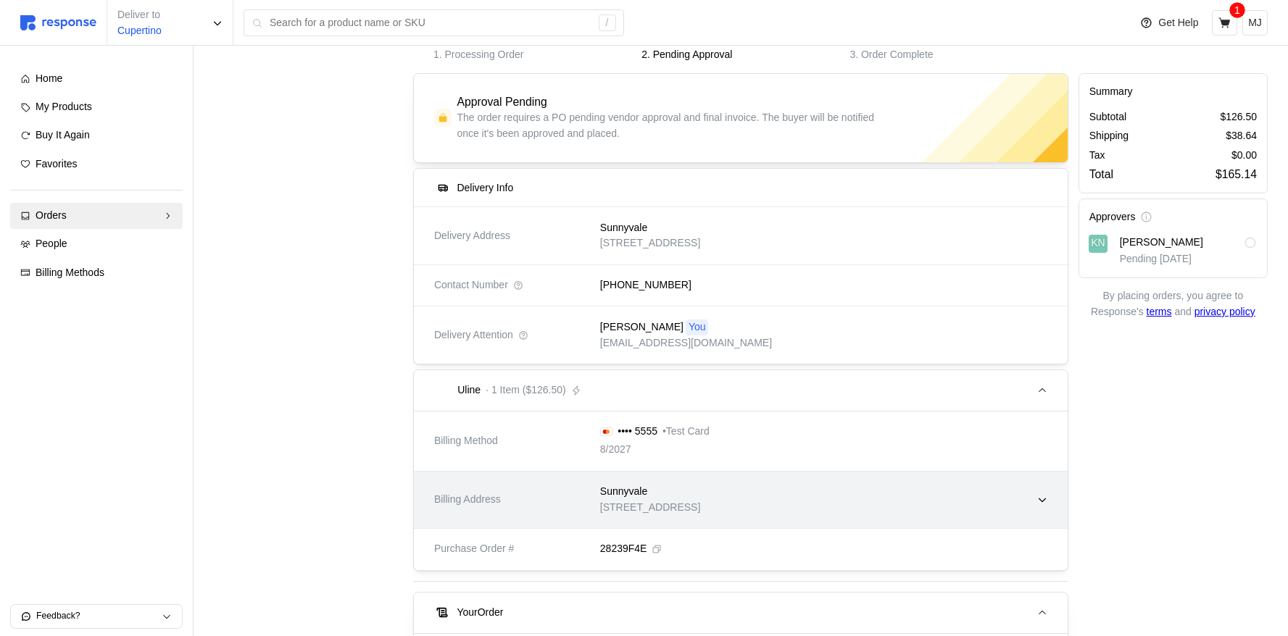
click at [653, 307] on div "Sunnyvale" at bounding box center [650, 492] width 100 height 16
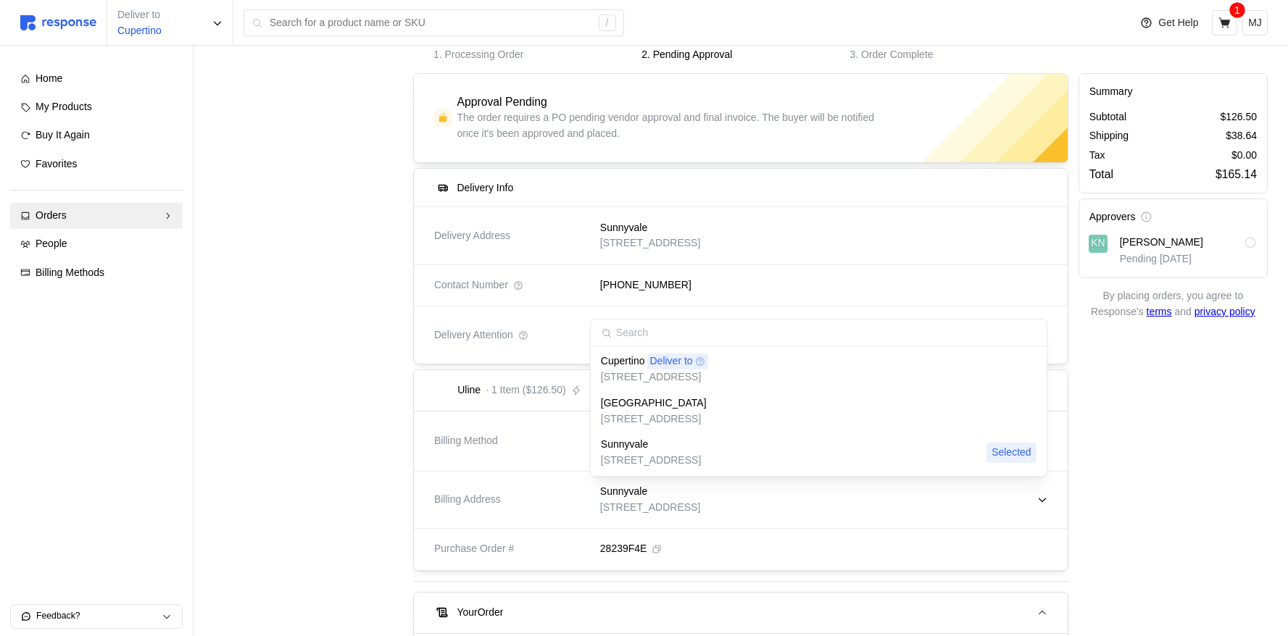
click at [681, 307] on p "Deliver to" at bounding box center [671, 362] width 43 height 16
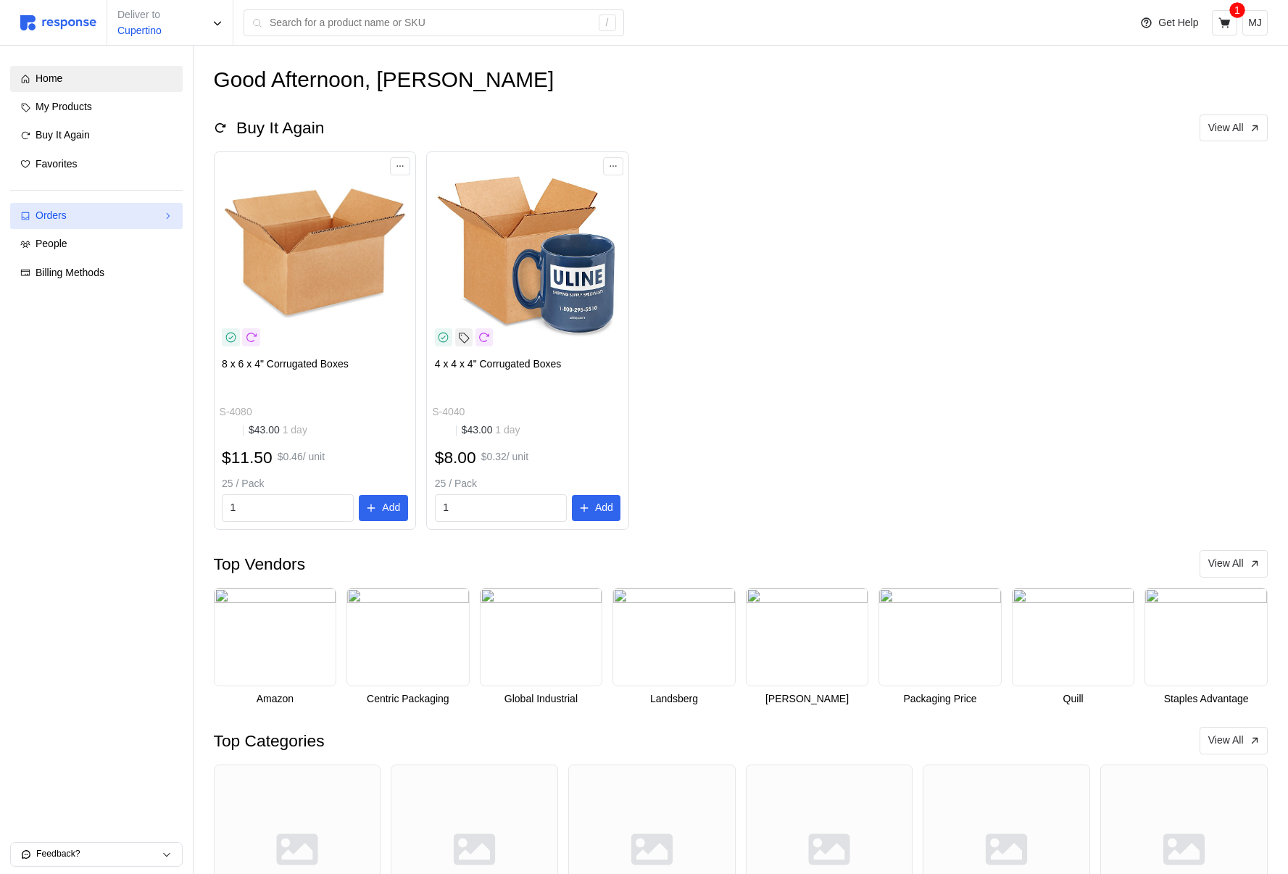
click at [104, 223] on div "Orders" at bounding box center [97, 216] width 122 height 16
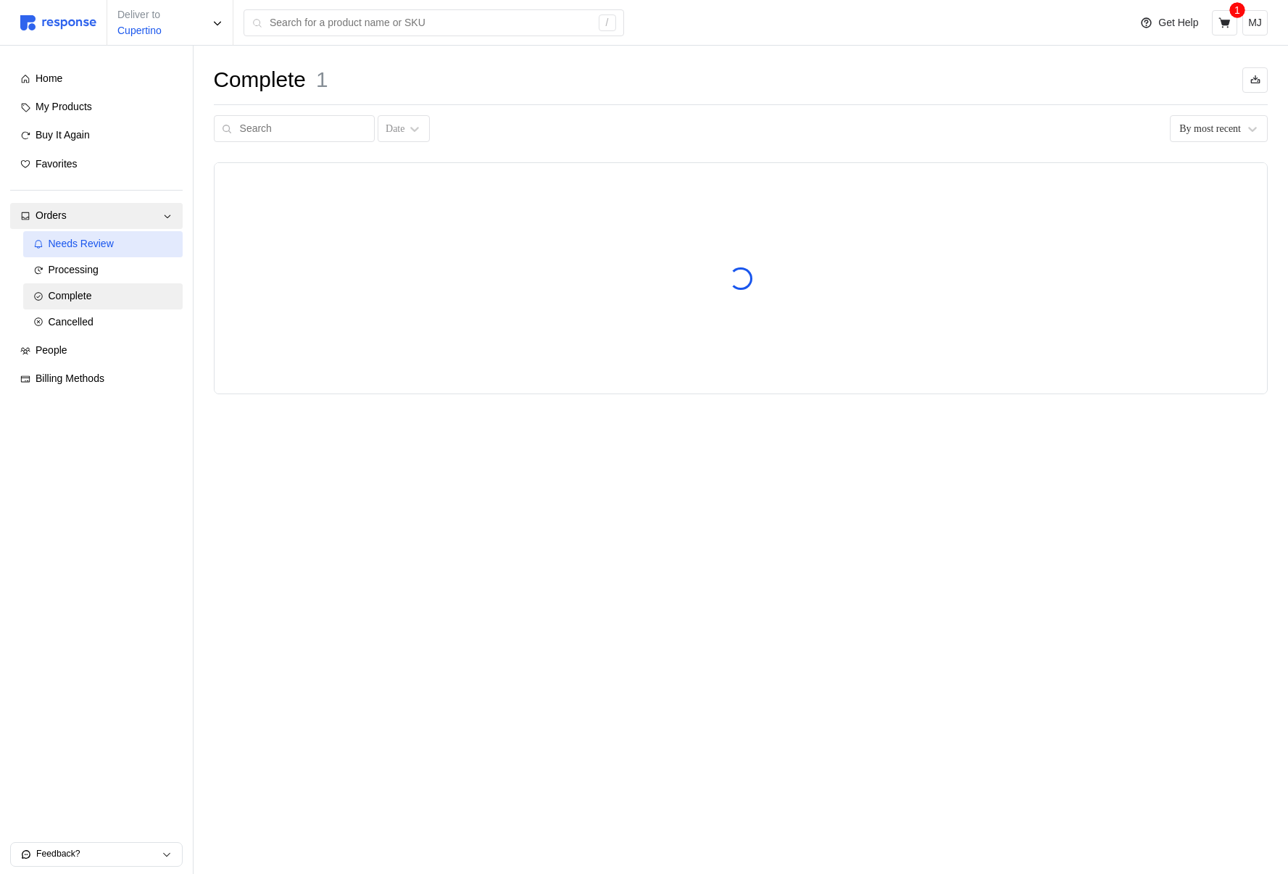
click at [128, 243] on div "Needs Review" at bounding box center [111, 244] width 124 height 16
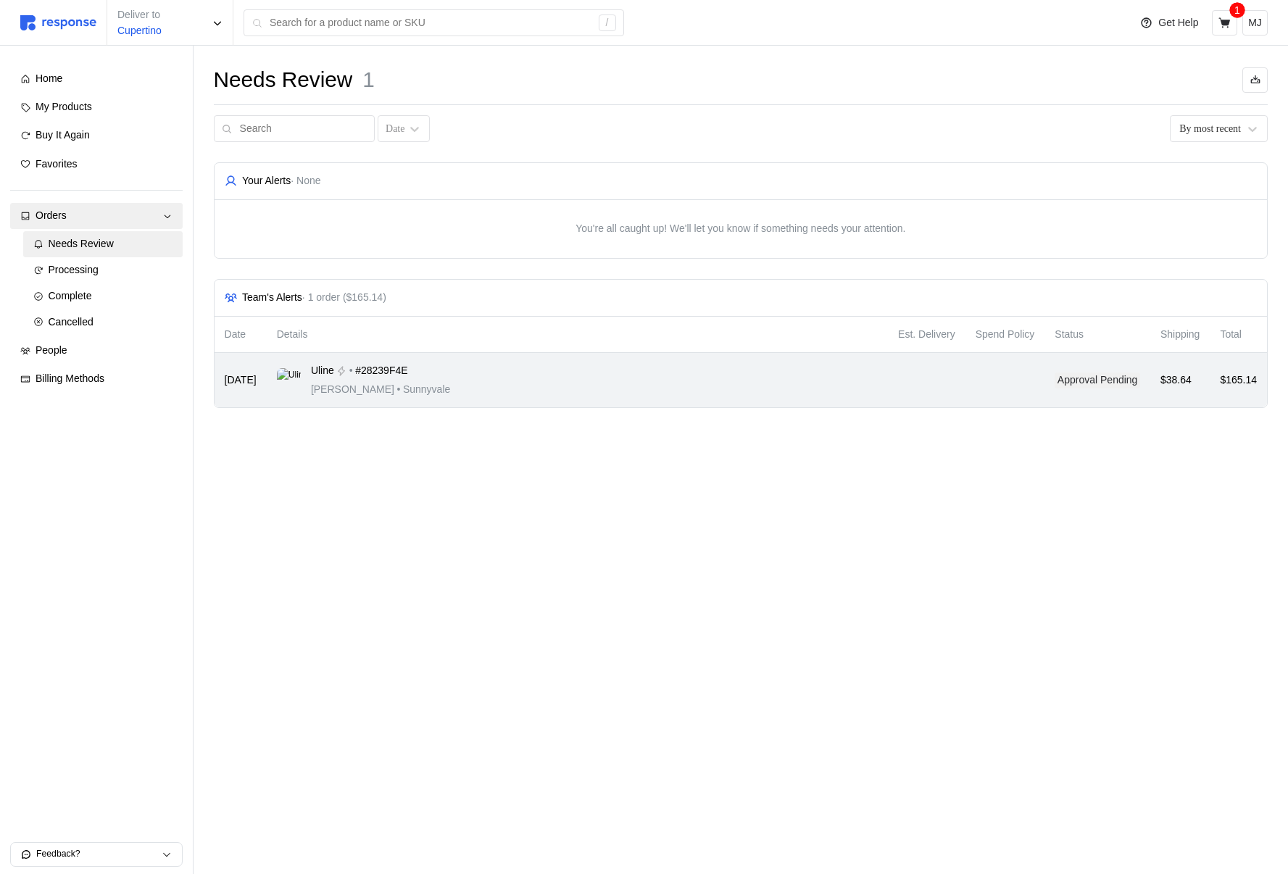
click at [561, 389] on div "Uline • #28239F4E Michael Jordan • Sunnyvale" at bounding box center [577, 380] width 601 height 34
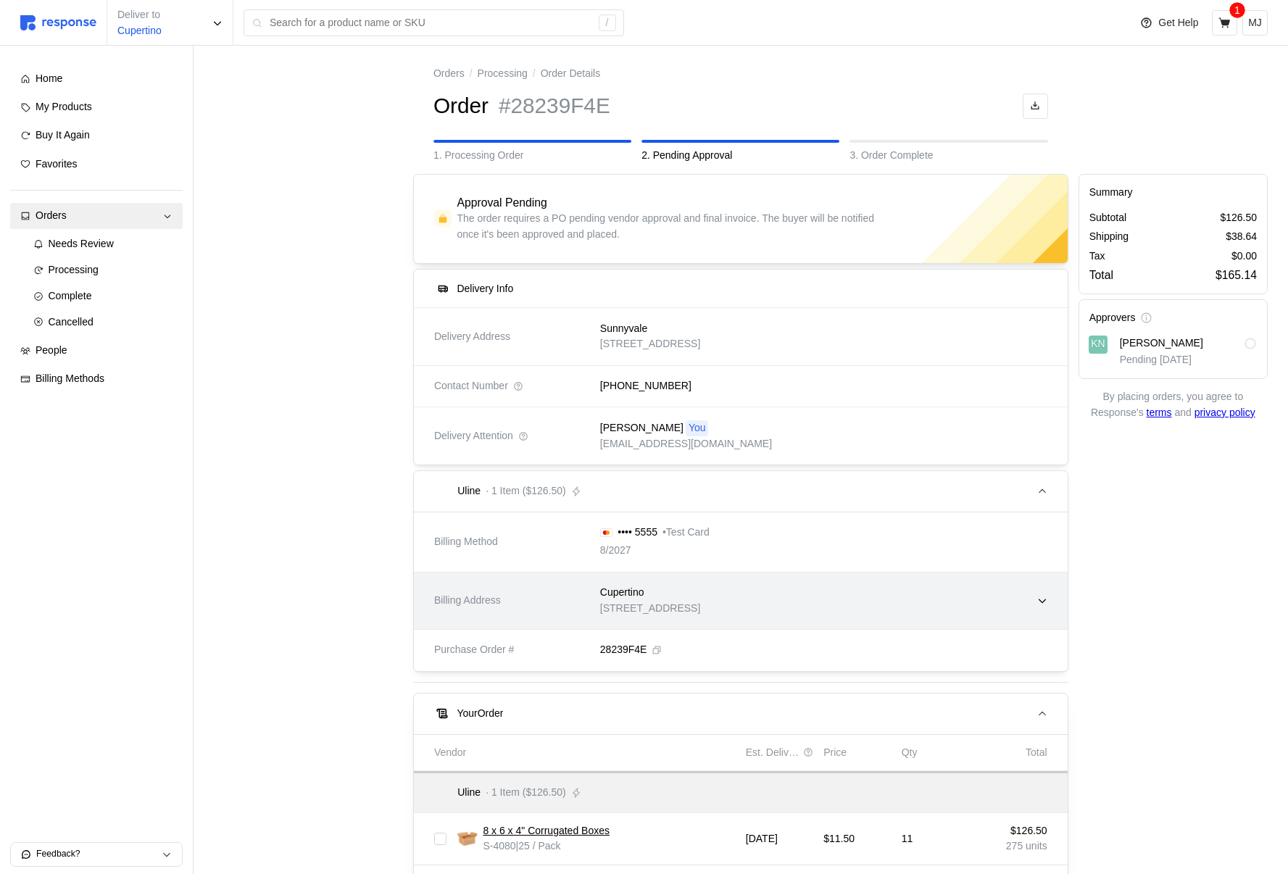
click at [700, 610] on p "[STREET_ADDRESS]" at bounding box center [650, 609] width 100 height 16
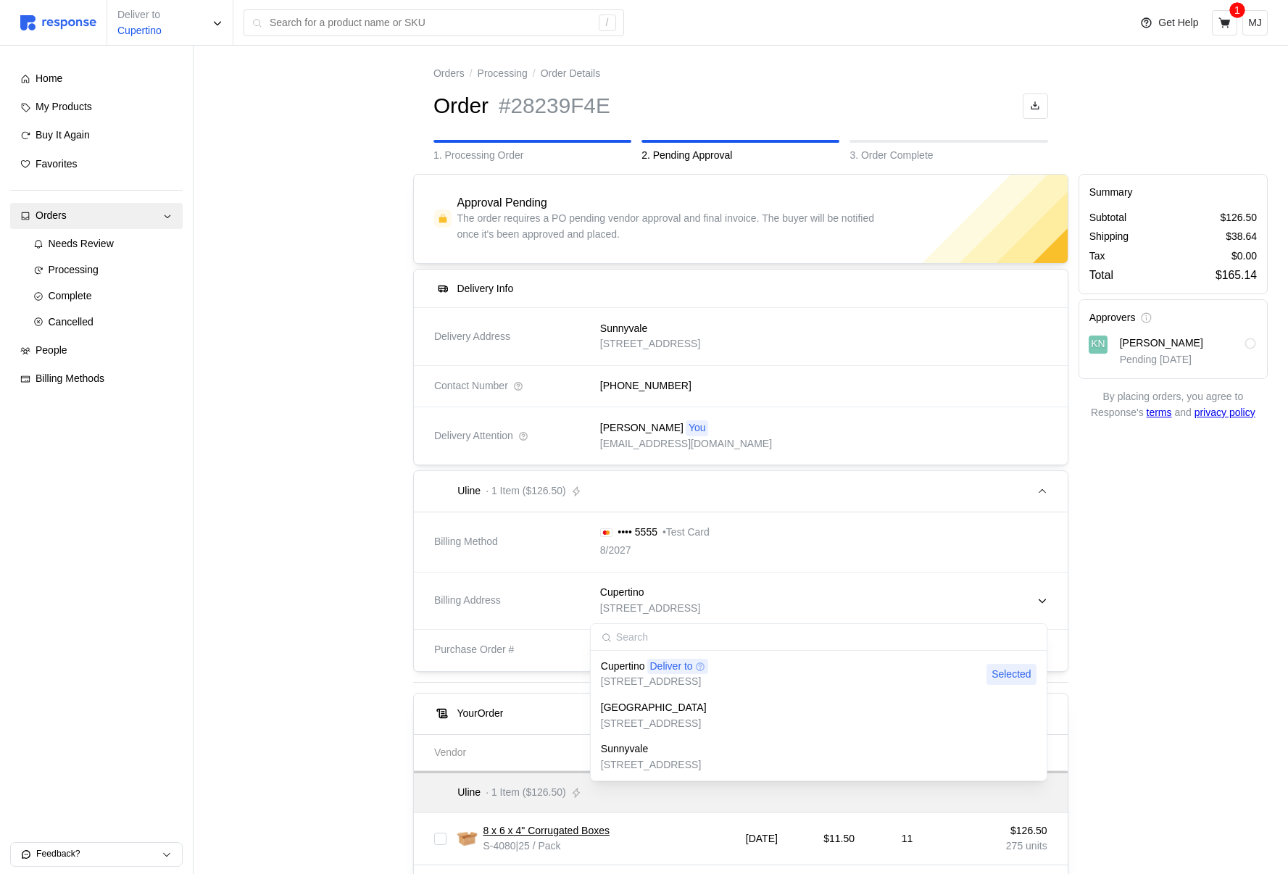
click at [690, 702] on div "[GEOGRAPHIC_DATA]" at bounding box center [654, 708] width 106 height 16
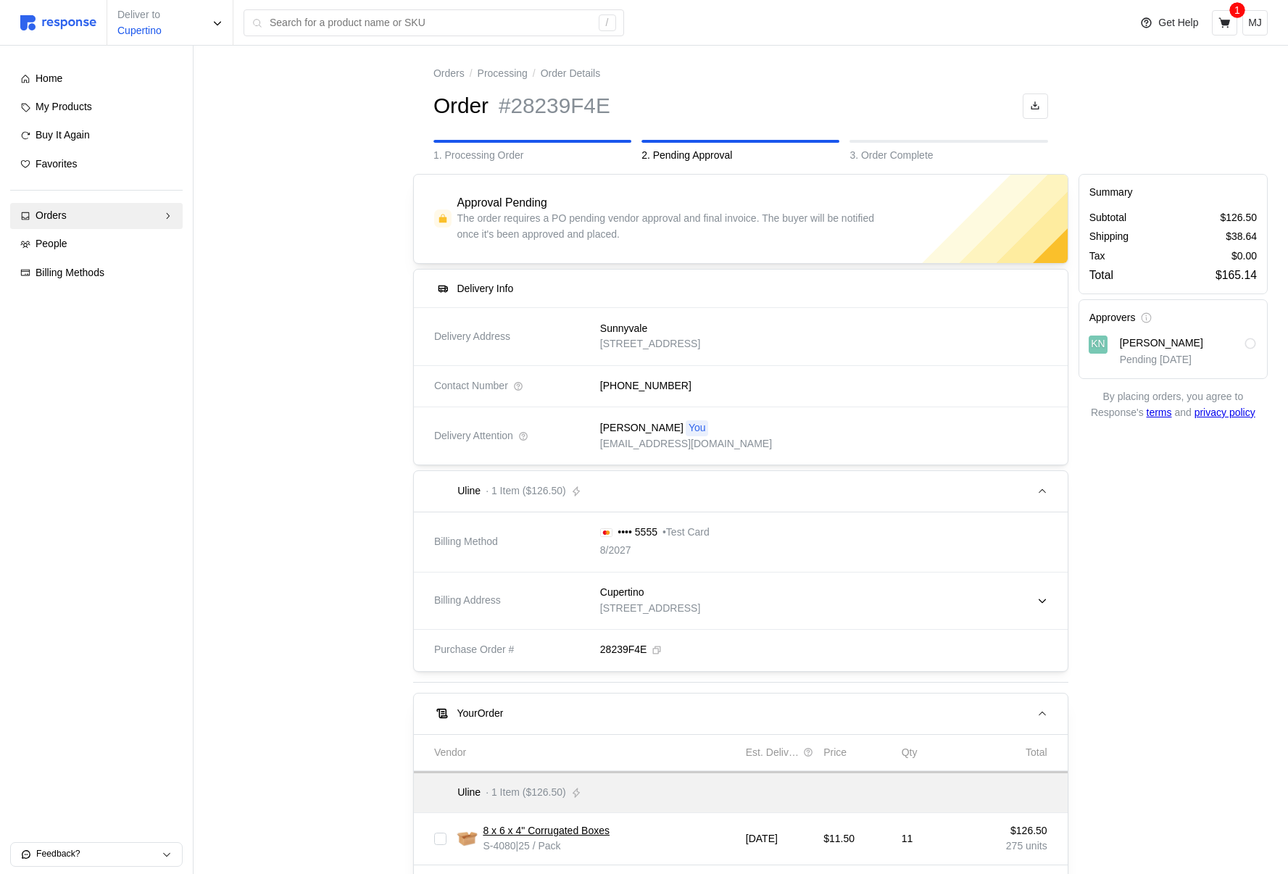
click at [302, 274] on div at bounding box center [308, 595] width 199 height 852
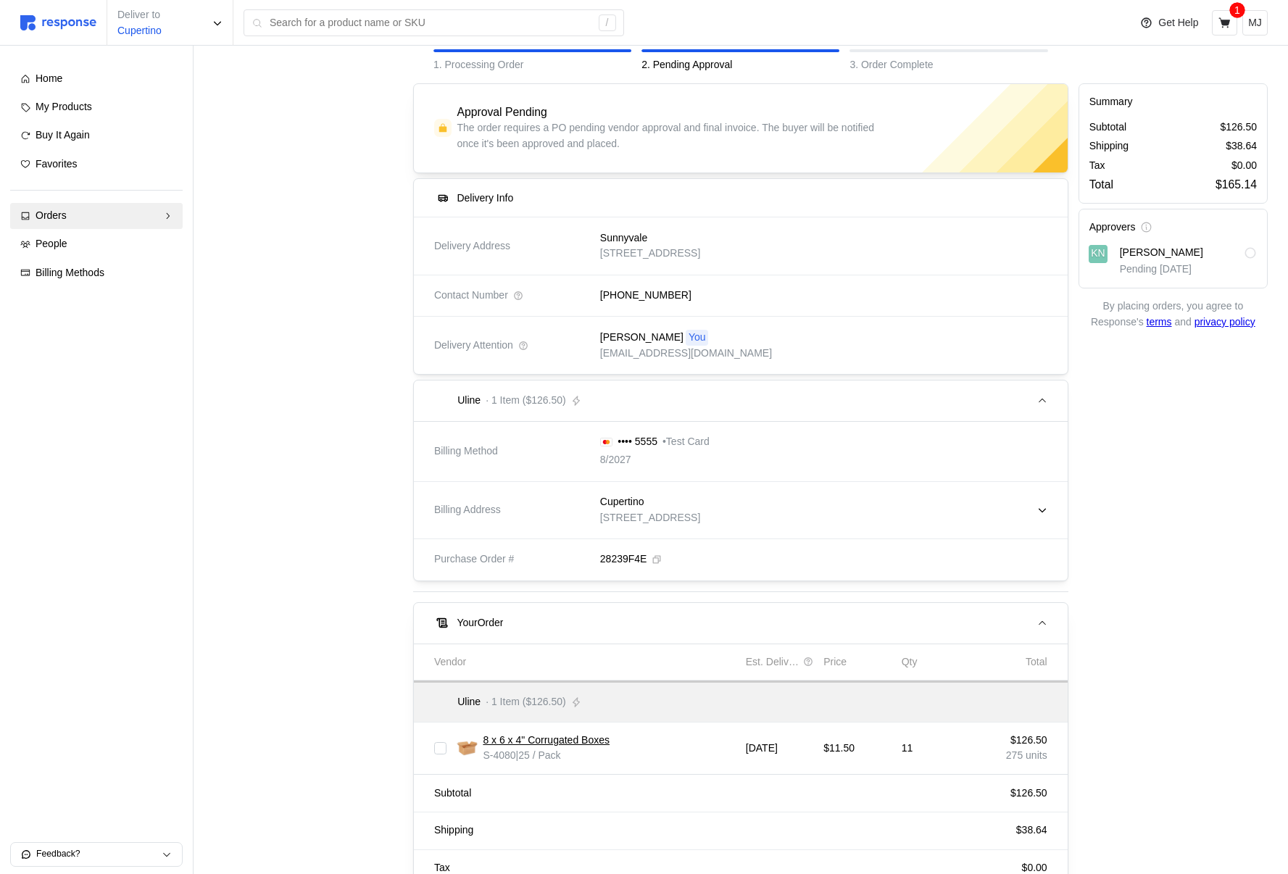
scroll to position [118, 0]
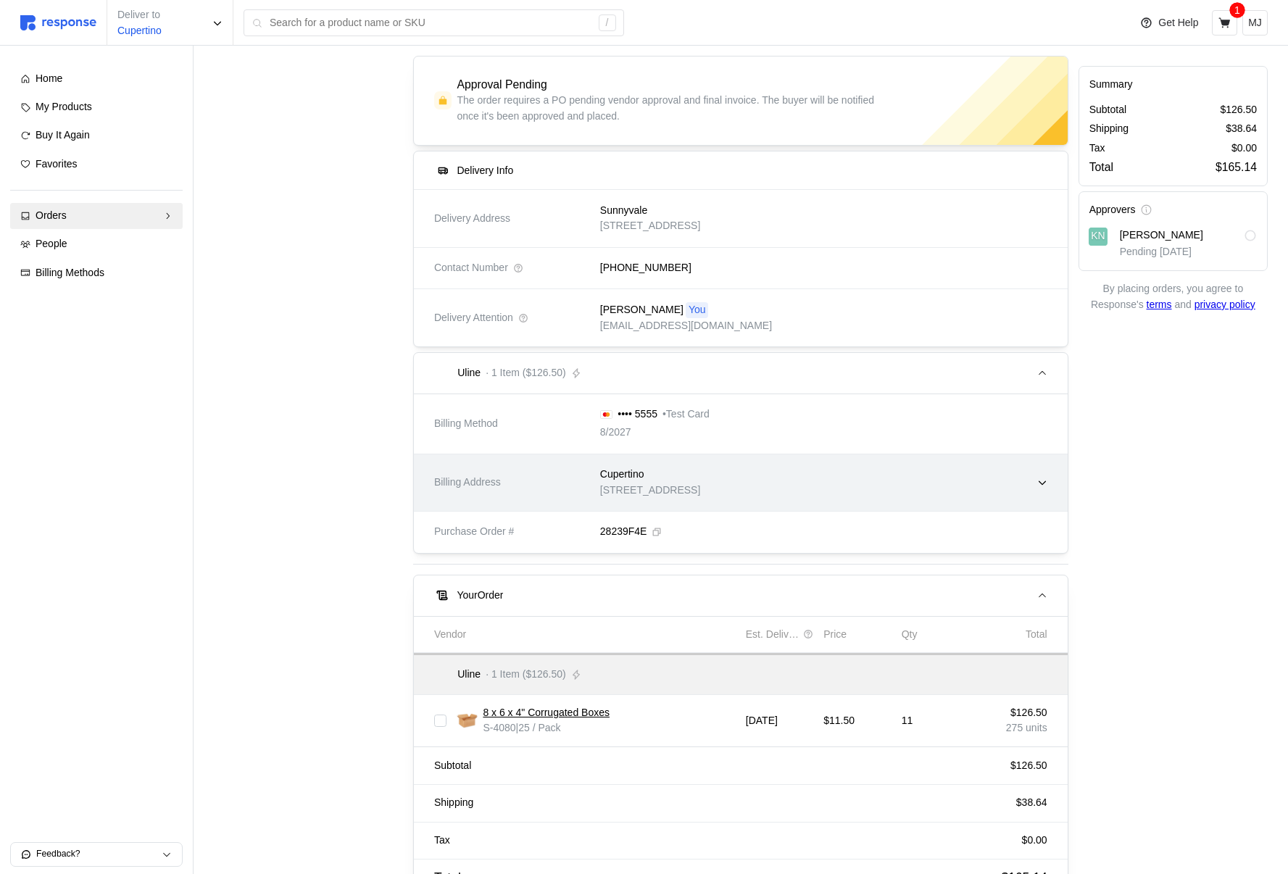
click at [658, 486] on p "[STREET_ADDRESS]" at bounding box center [650, 491] width 100 height 16
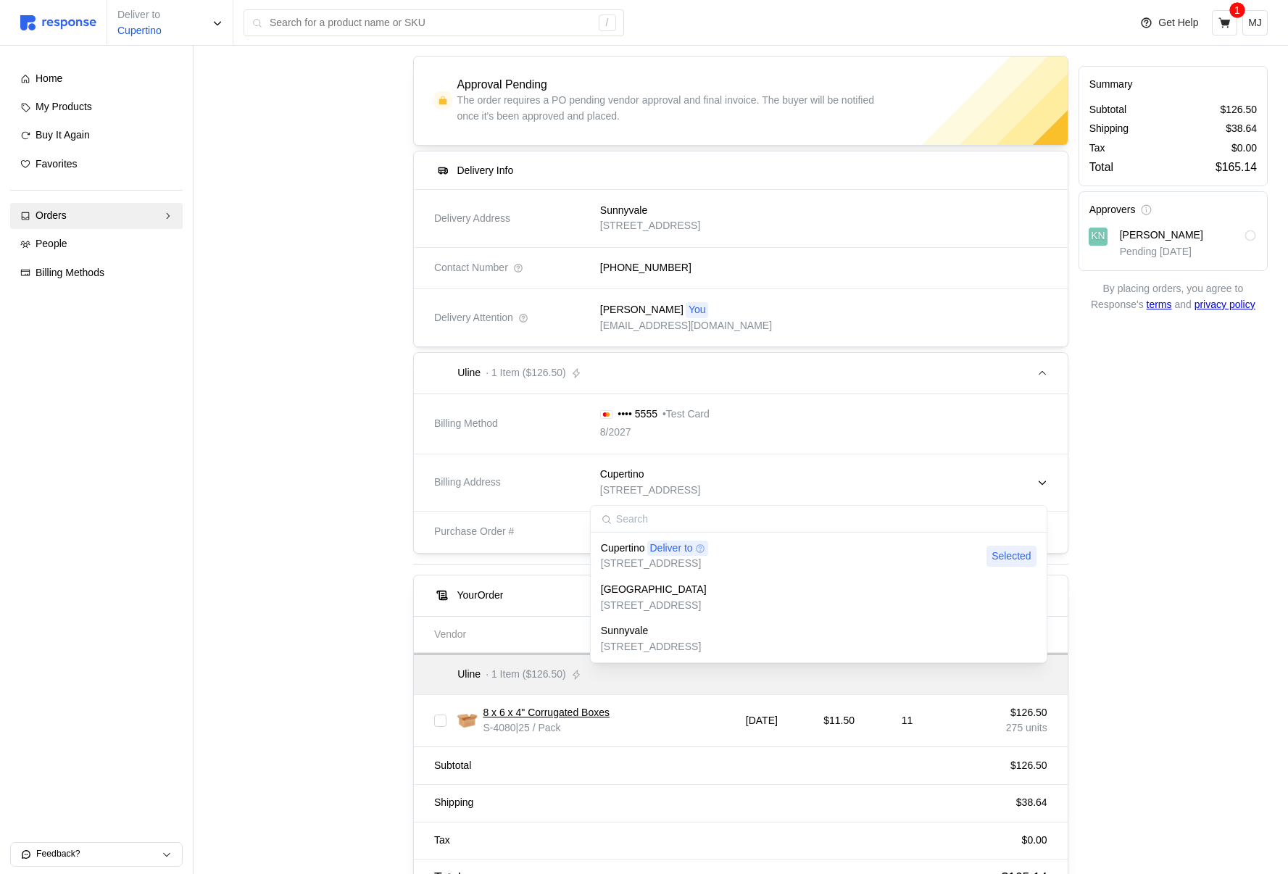
click at [660, 590] on p "[GEOGRAPHIC_DATA]" at bounding box center [654, 590] width 106 height 16
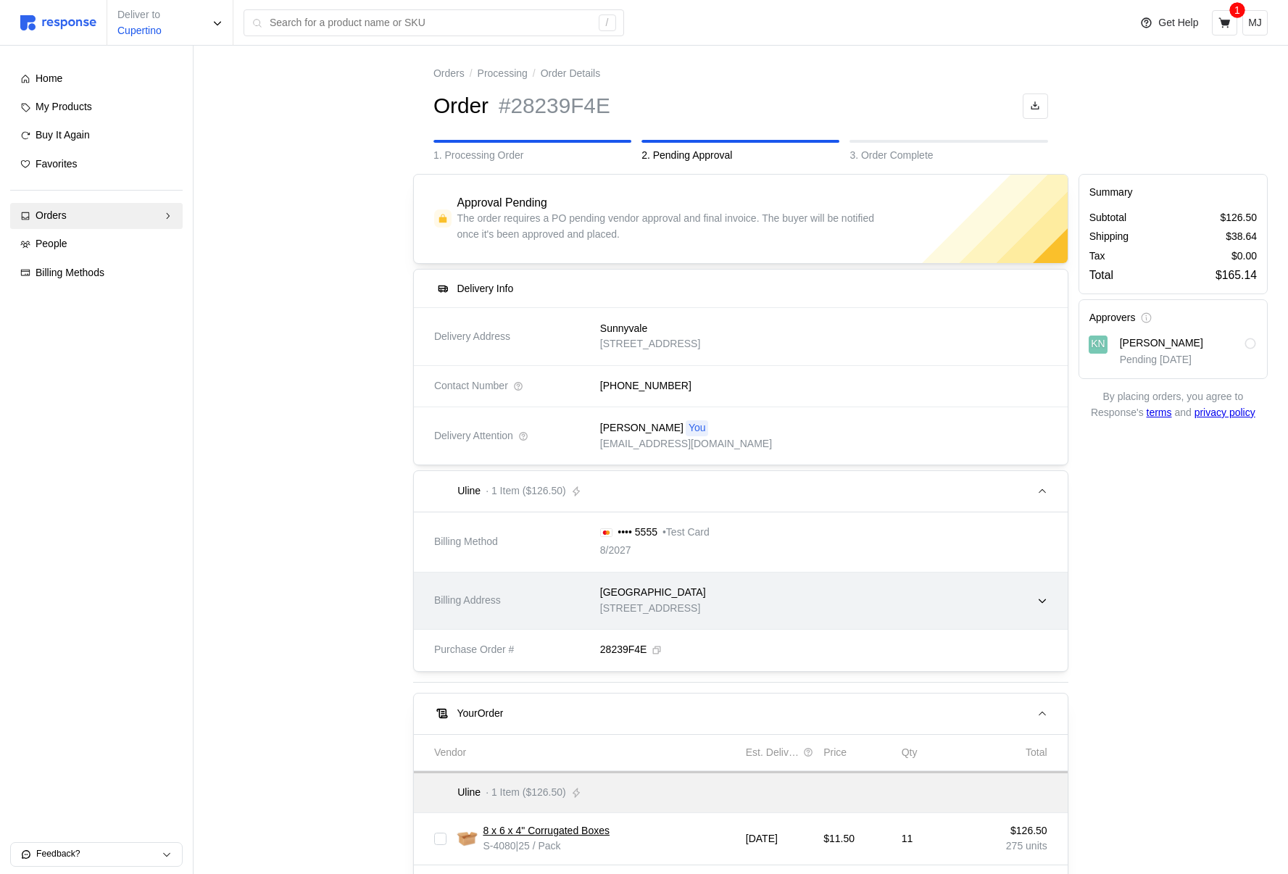
click at [706, 586] on div "[GEOGRAPHIC_DATA]" at bounding box center [653, 593] width 106 height 16
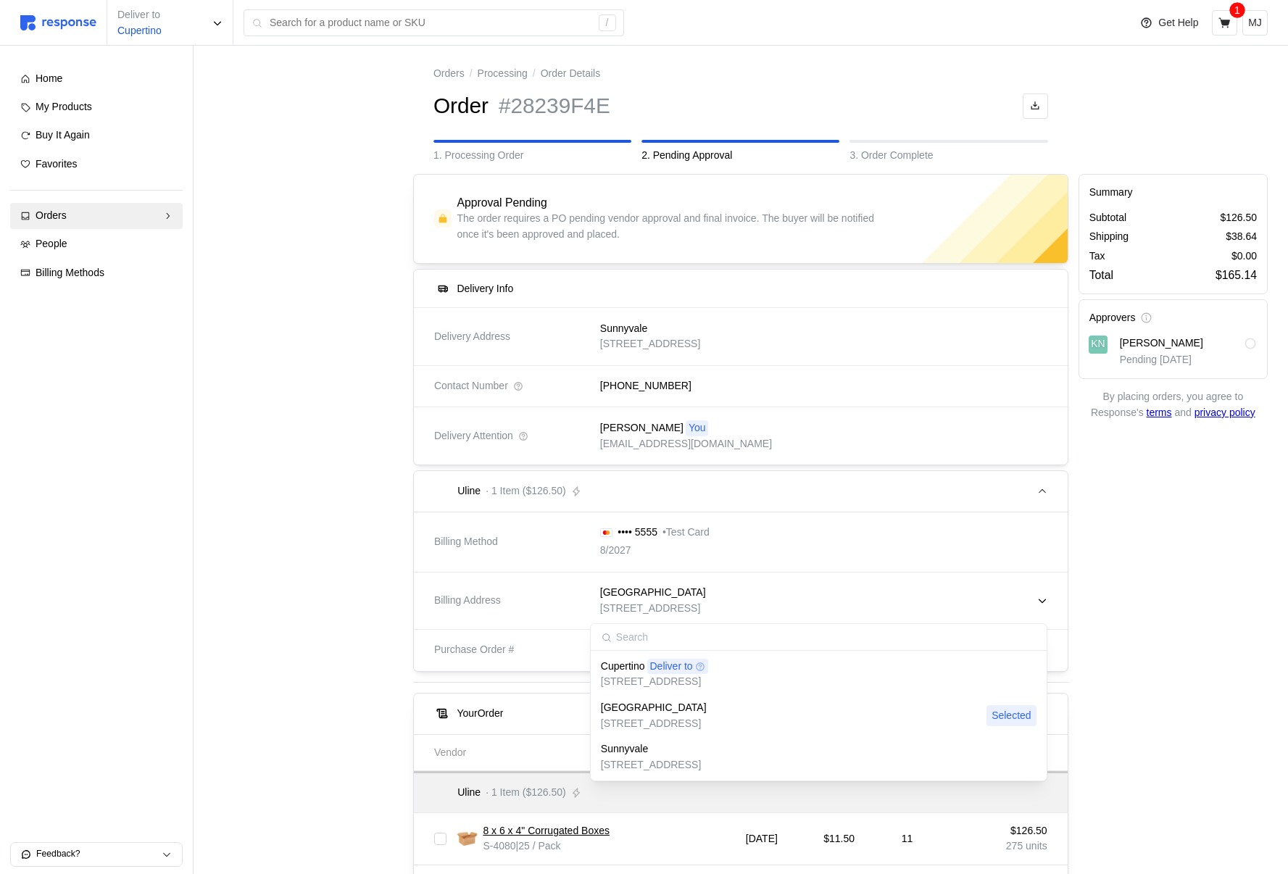
click at [680, 684] on p "[STREET_ADDRESS]" at bounding box center [654, 682] width 107 height 16
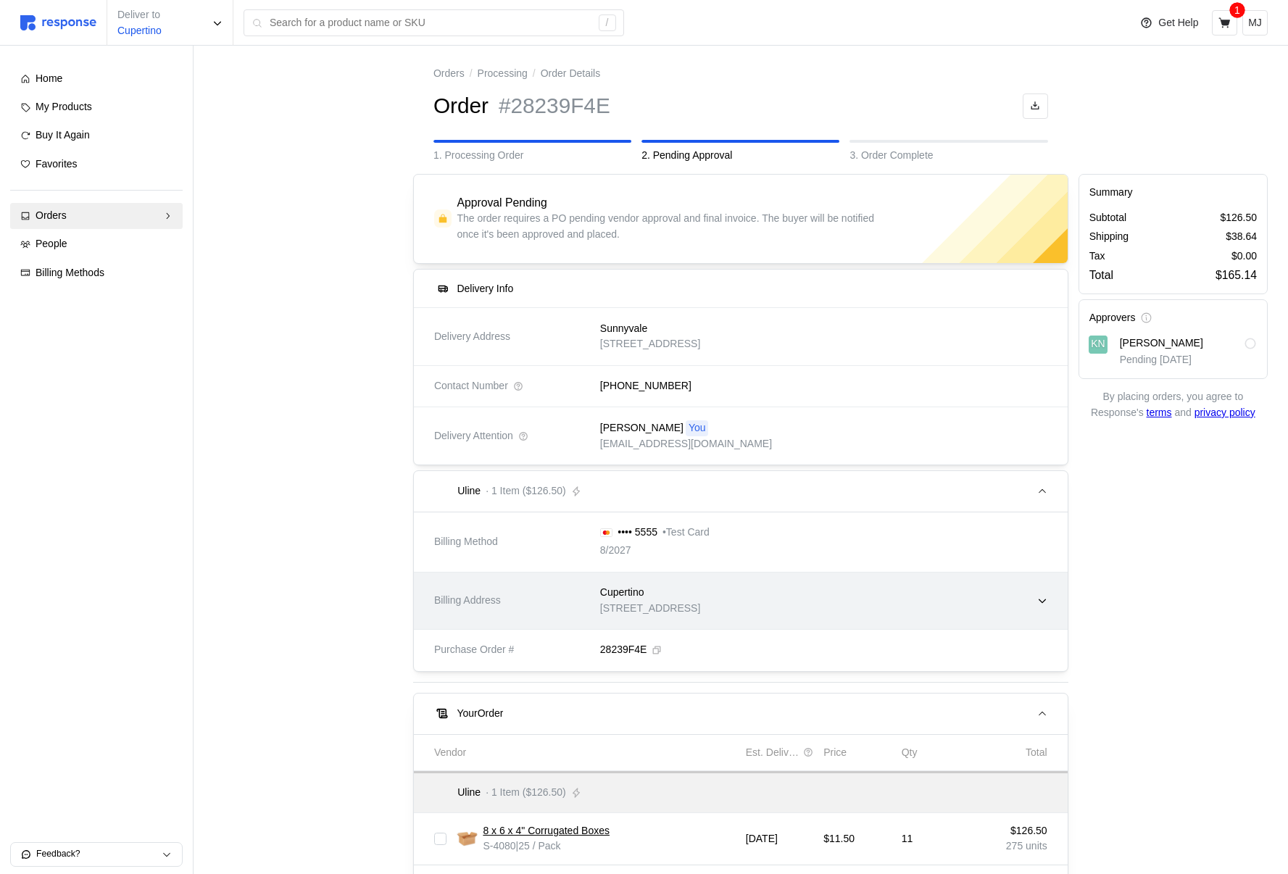
click at [700, 613] on p "[STREET_ADDRESS]" at bounding box center [650, 609] width 100 height 16
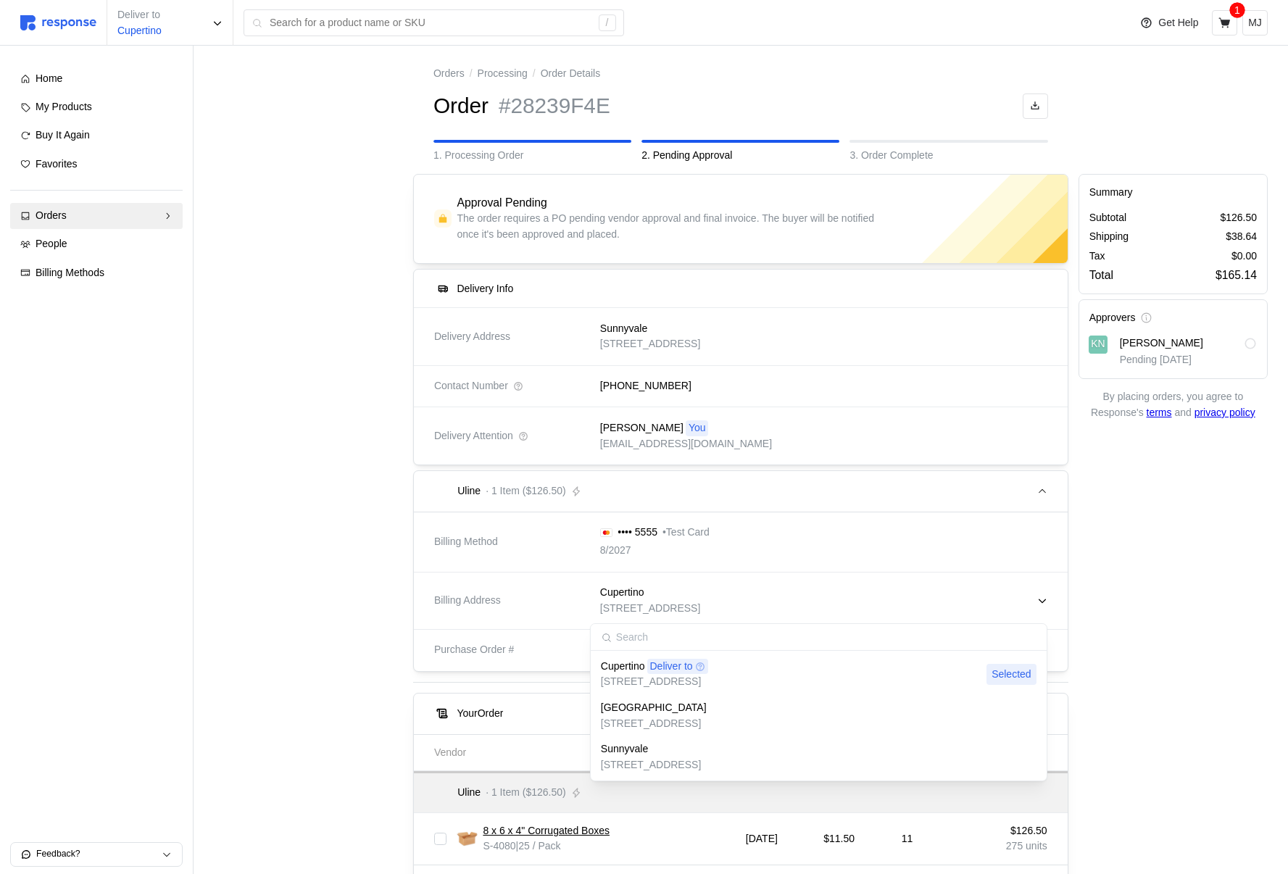
click at [672, 723] on p "[STREET_ADDRESS]" at bounding box center [654, 724] width 106 height 16
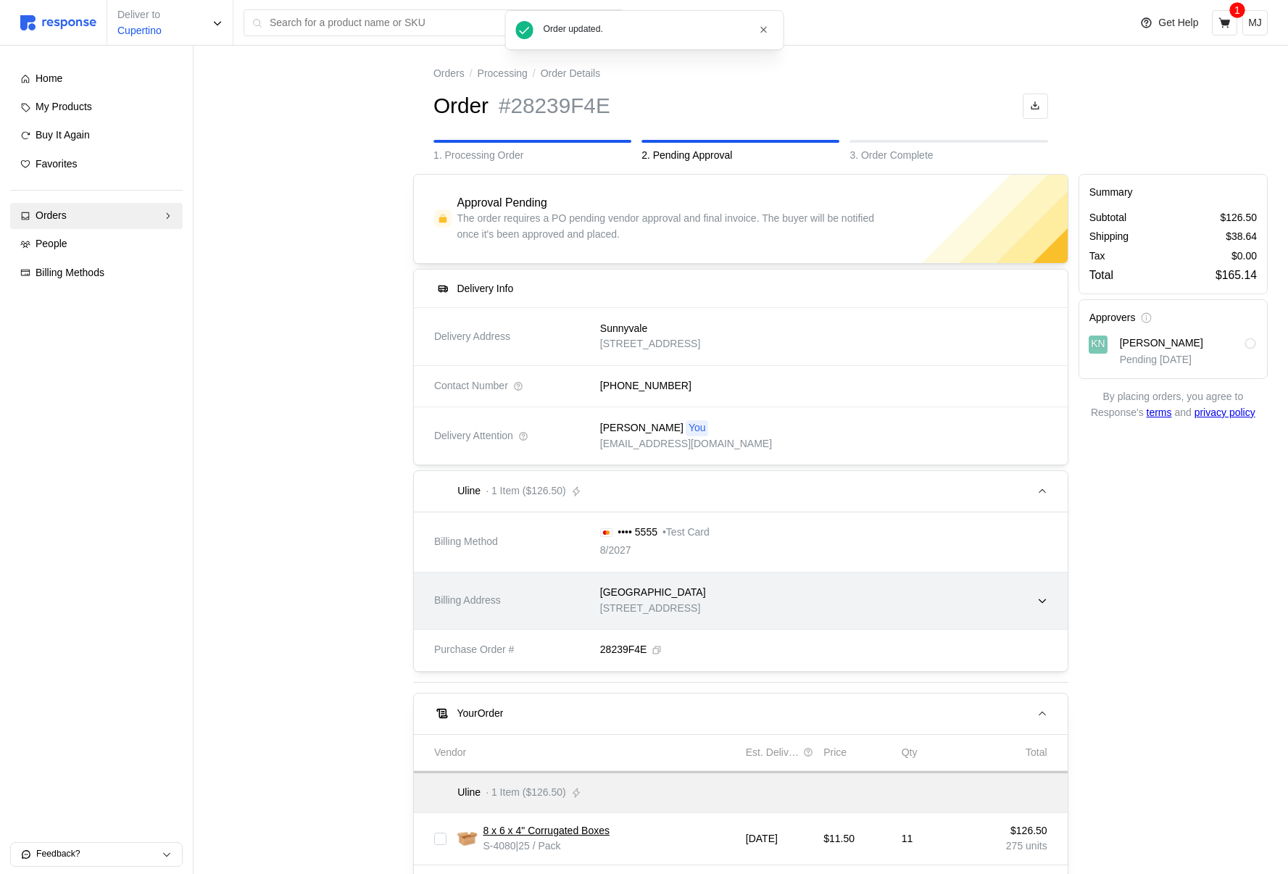
click at [693, 603] on p "[STREET_ADDRESS]" at bounding box center [653, 609] width 106 height 16
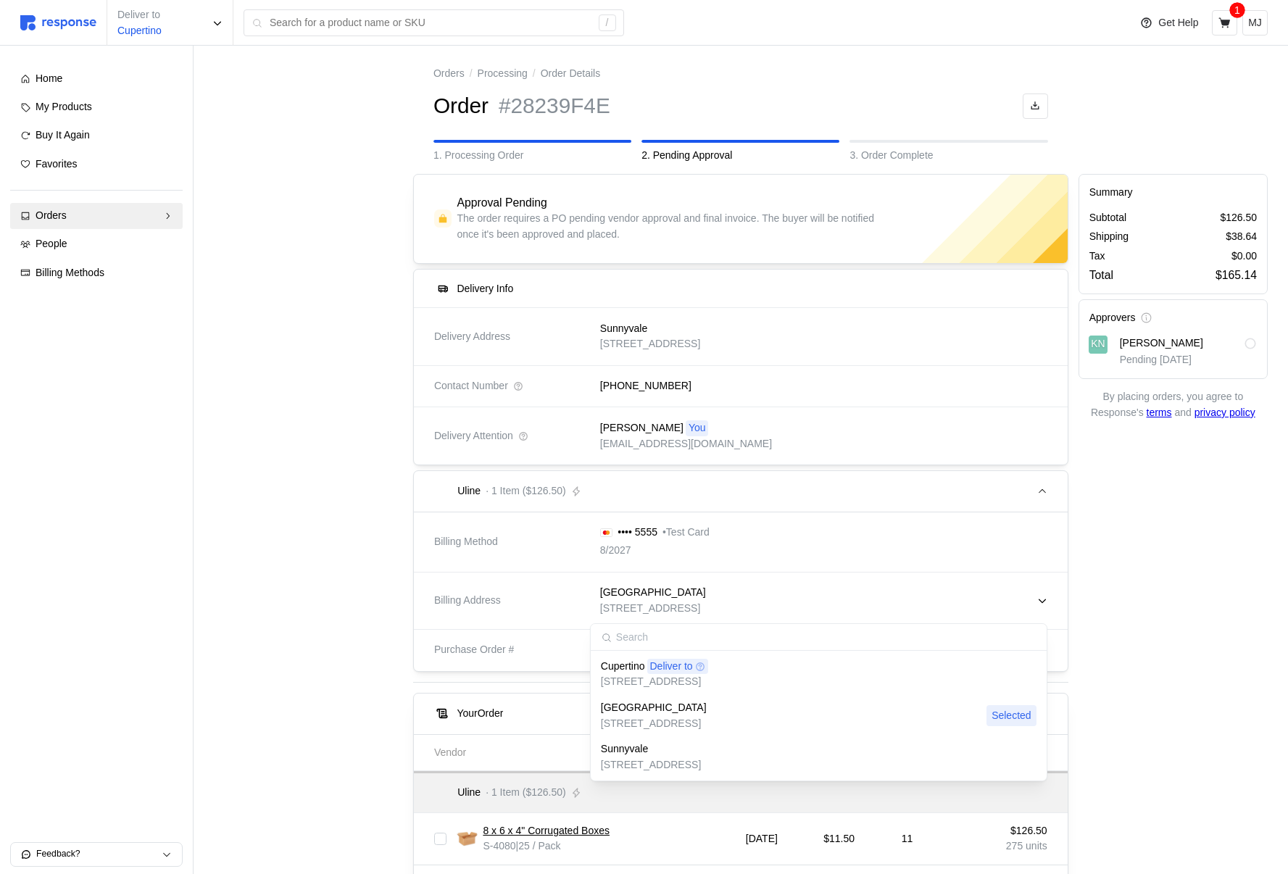
click at [658, 747] on div "Sunnyvale" at bounding box center [651, 750] width 100 height 16
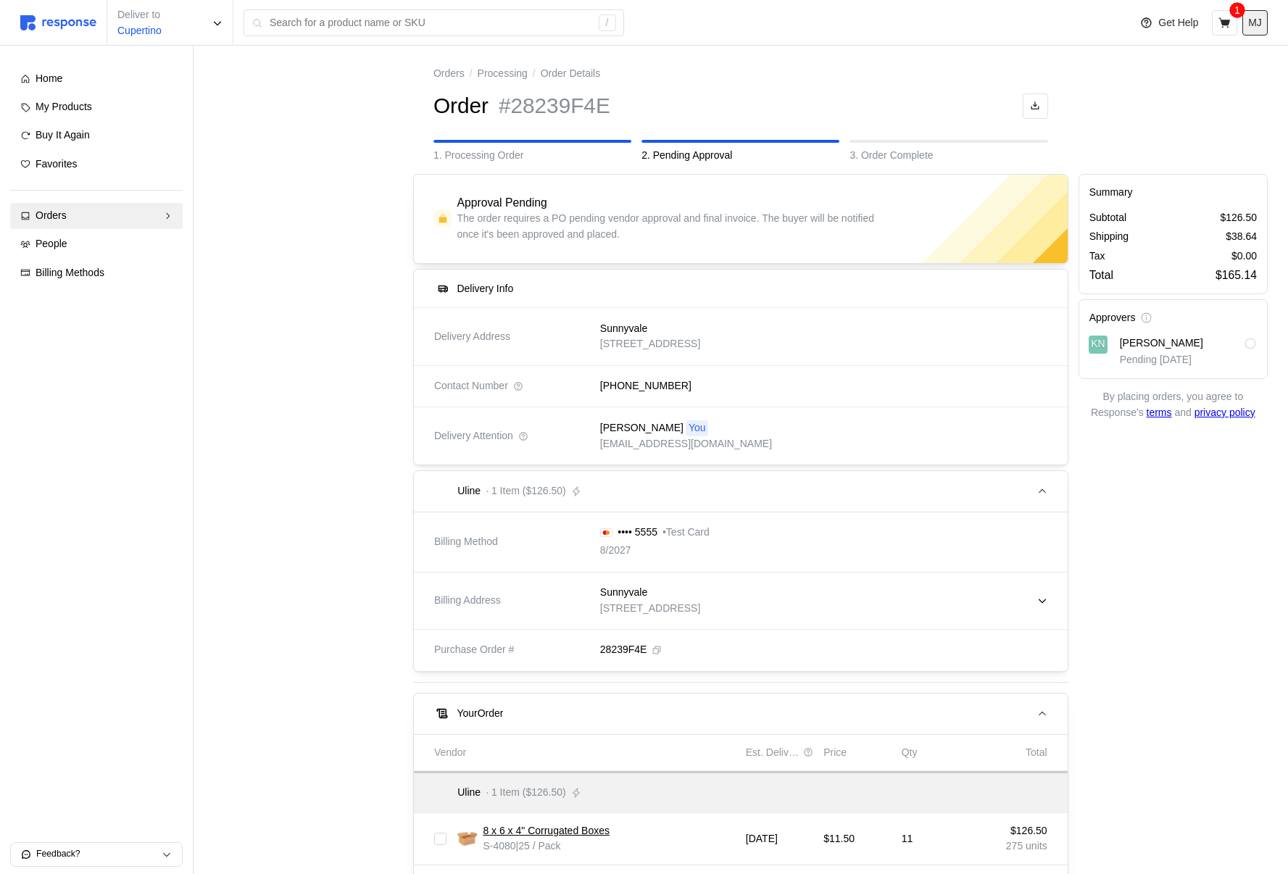
click at [1253, 22] on p "MJ" at bounding box center [1255, 23] width 14 height 16
click at [1205, 79] on p "Logout" at bounding box center [1211, 83] width 93 height 16
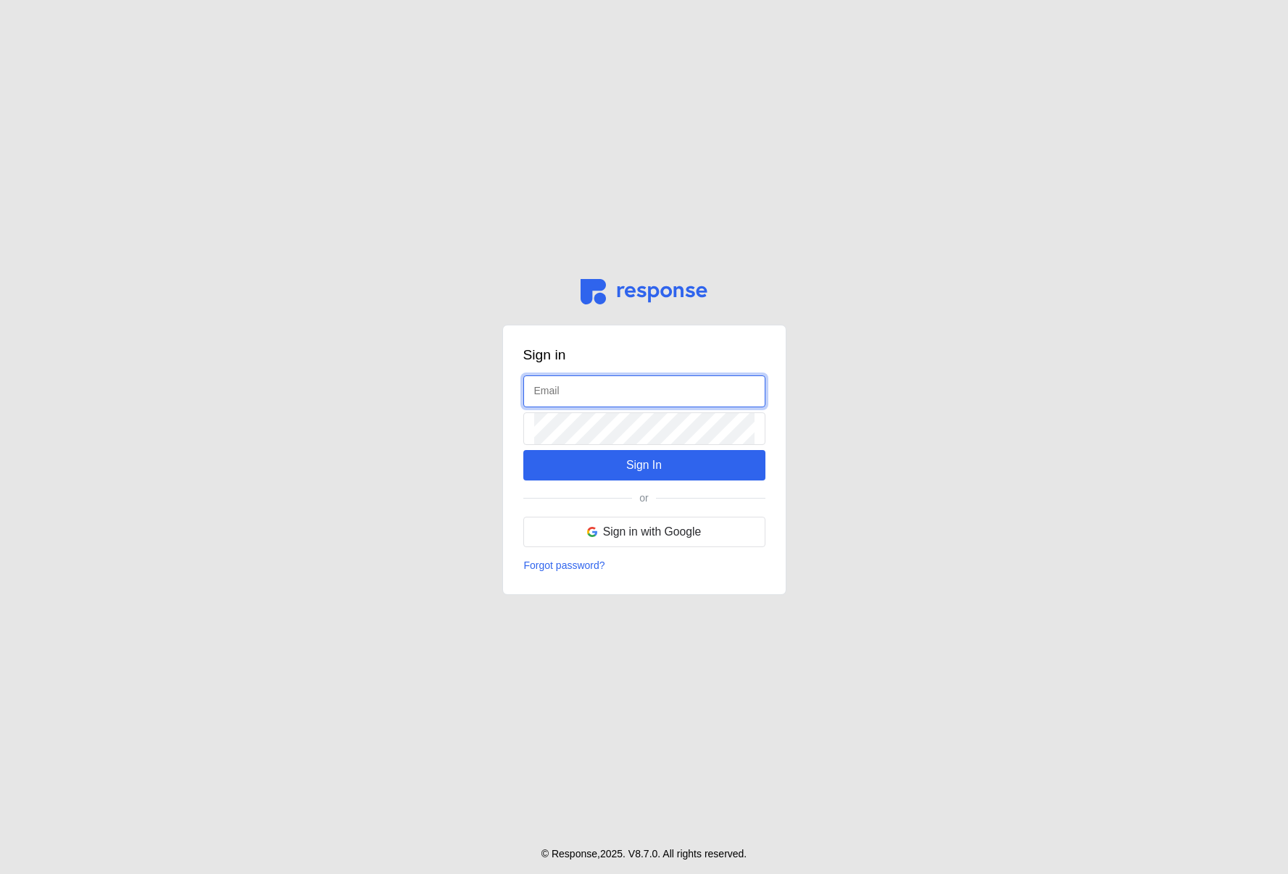
type input "[EMAIL_ADDRESS][DOMAIN_NAME]"
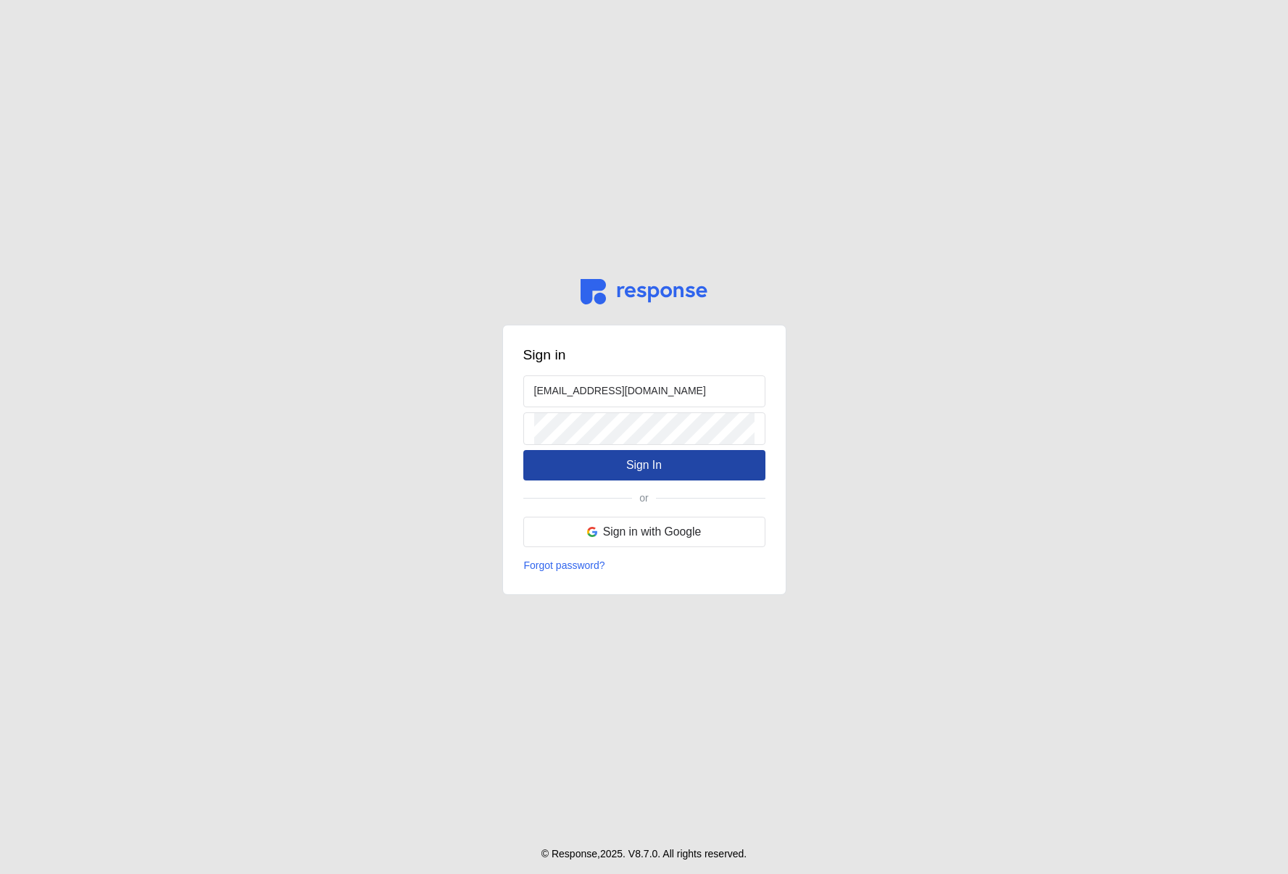
click at [649, 463] on p "Sign In" at bounding box center [644, 465] width 36 height 18
